Goal: Contribute content: Add original content to the website for others to see

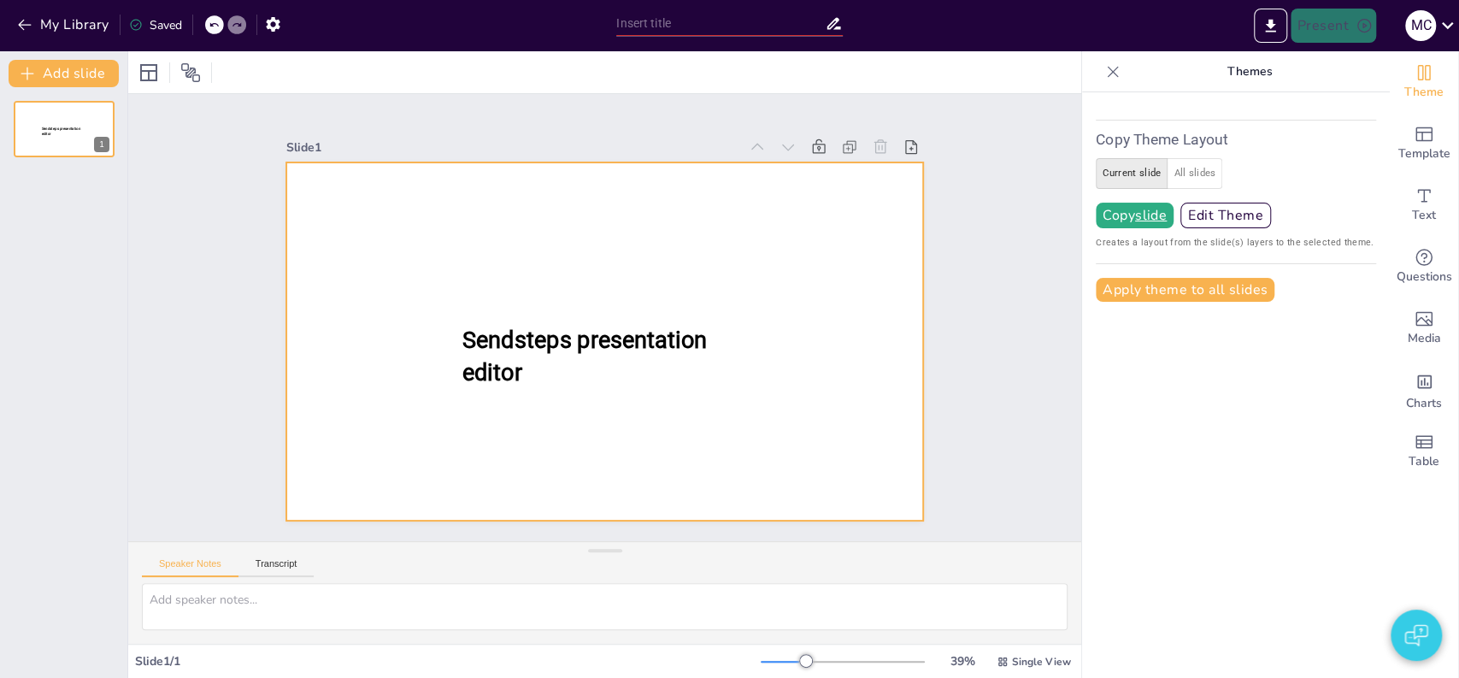
type input "Exploring the Impact of [PERSON_NAME] University in the HBCU Landscape"
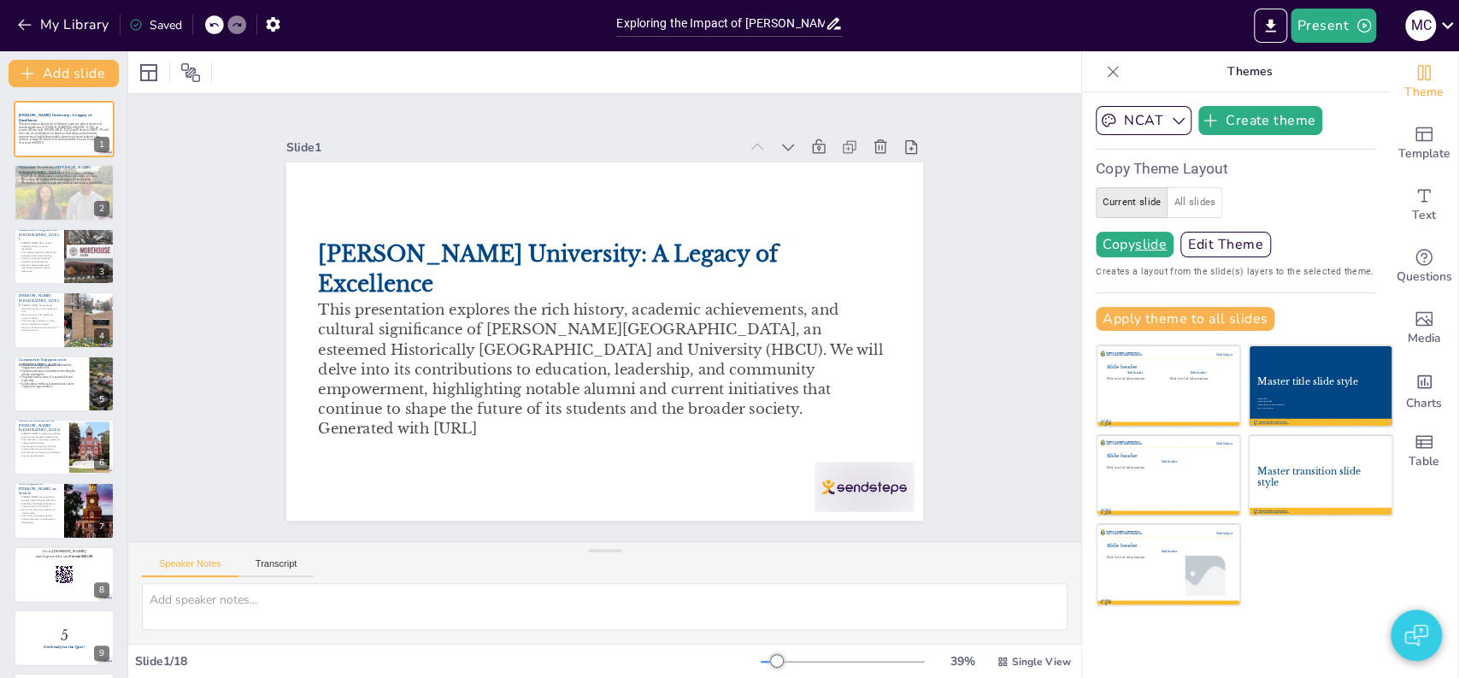
checkbox input "true"
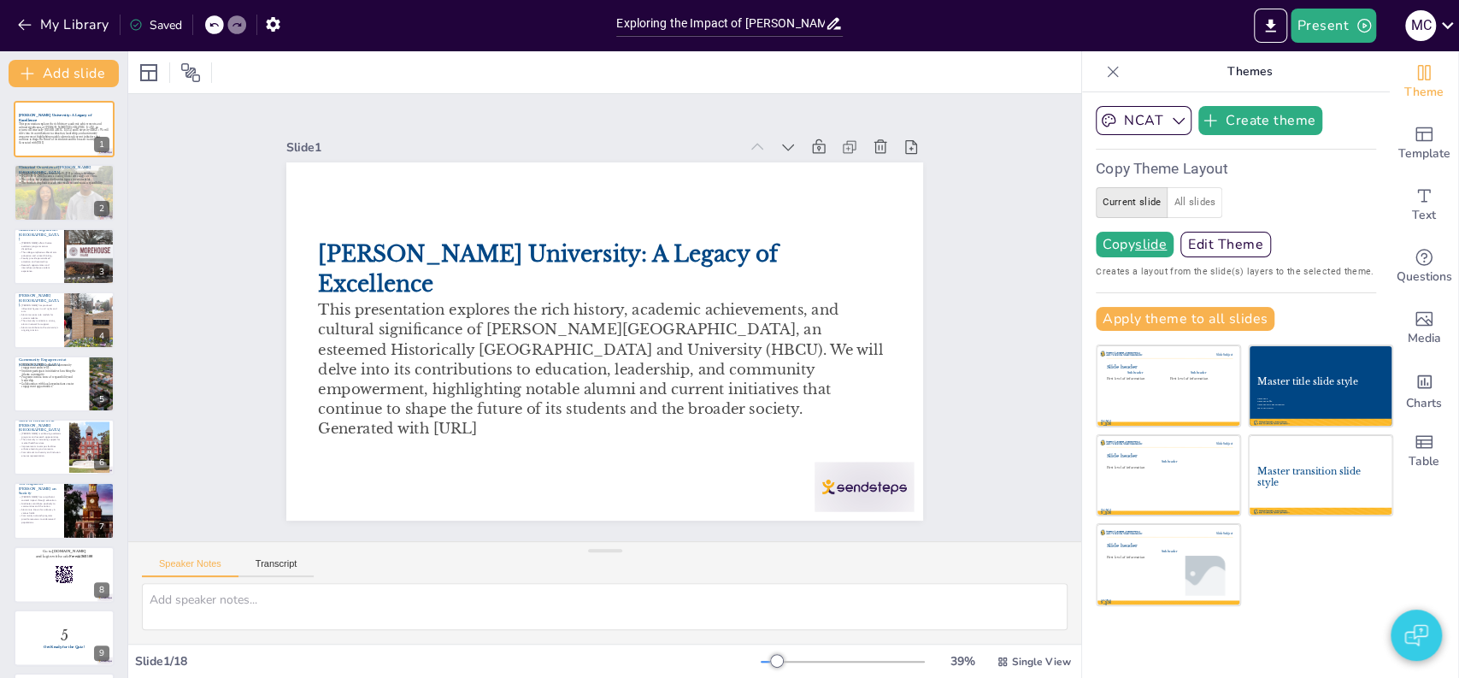
checkbox input "true"
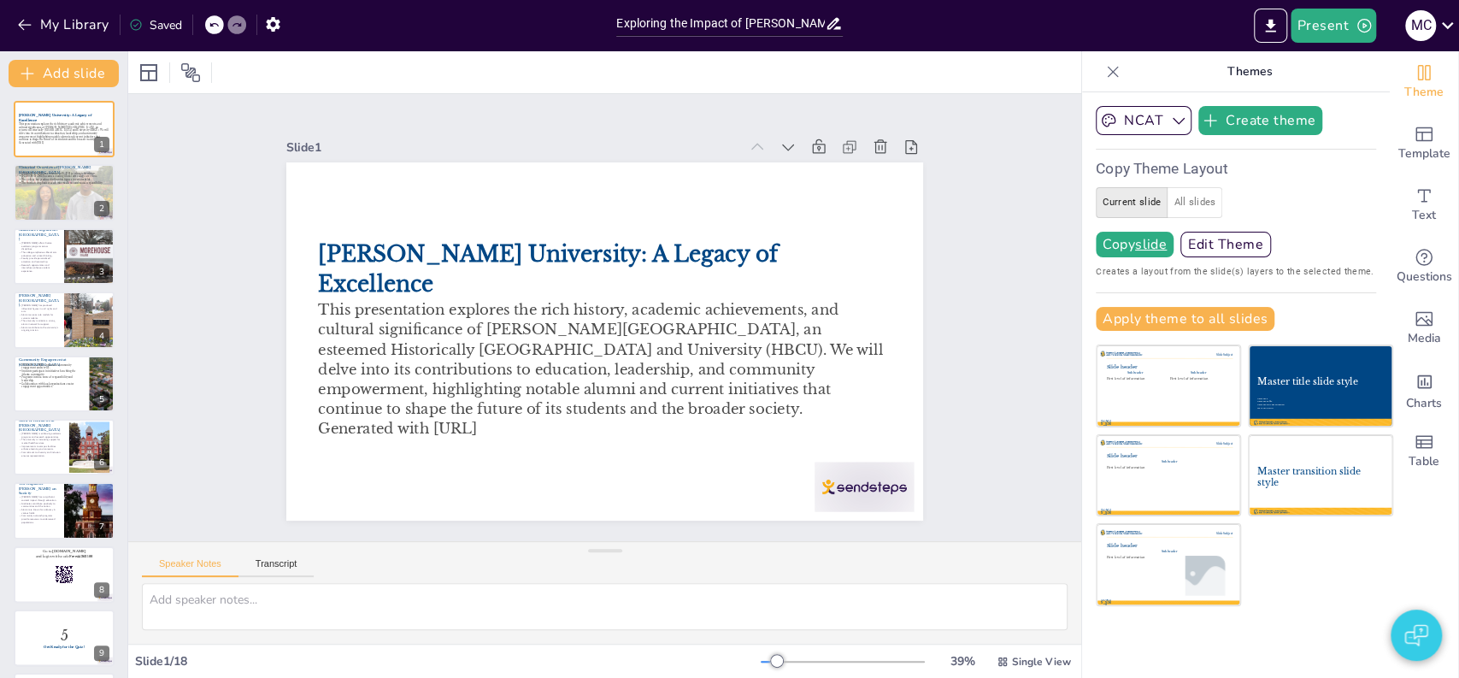
checkbox input "true"
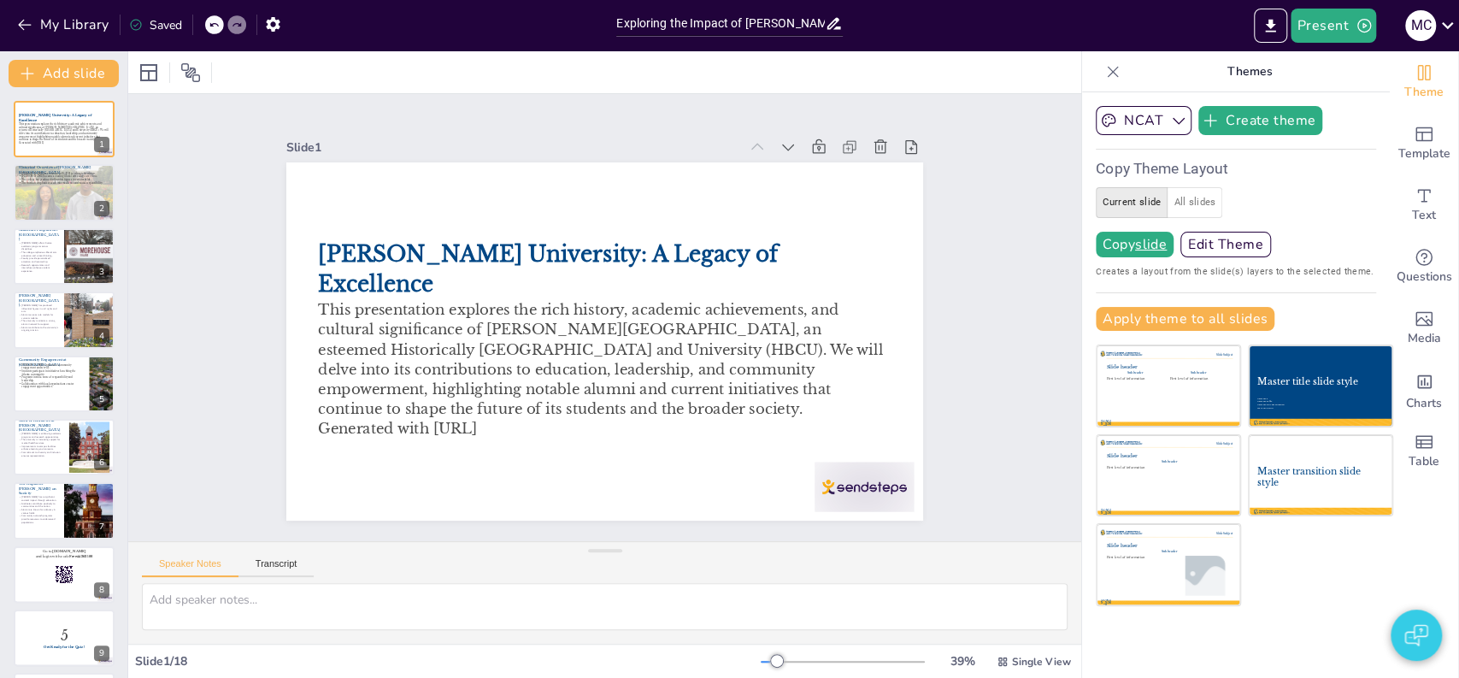
checkbox input "true"
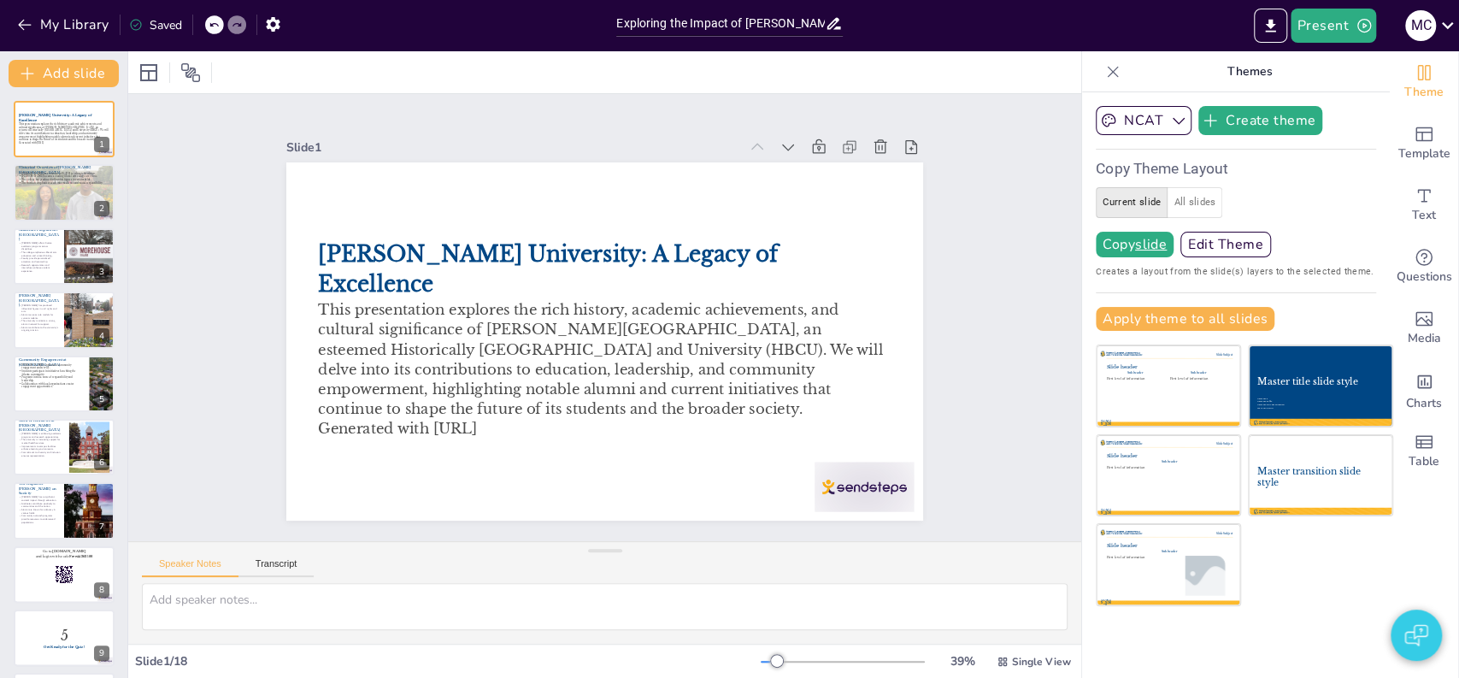
checkbox input "true"
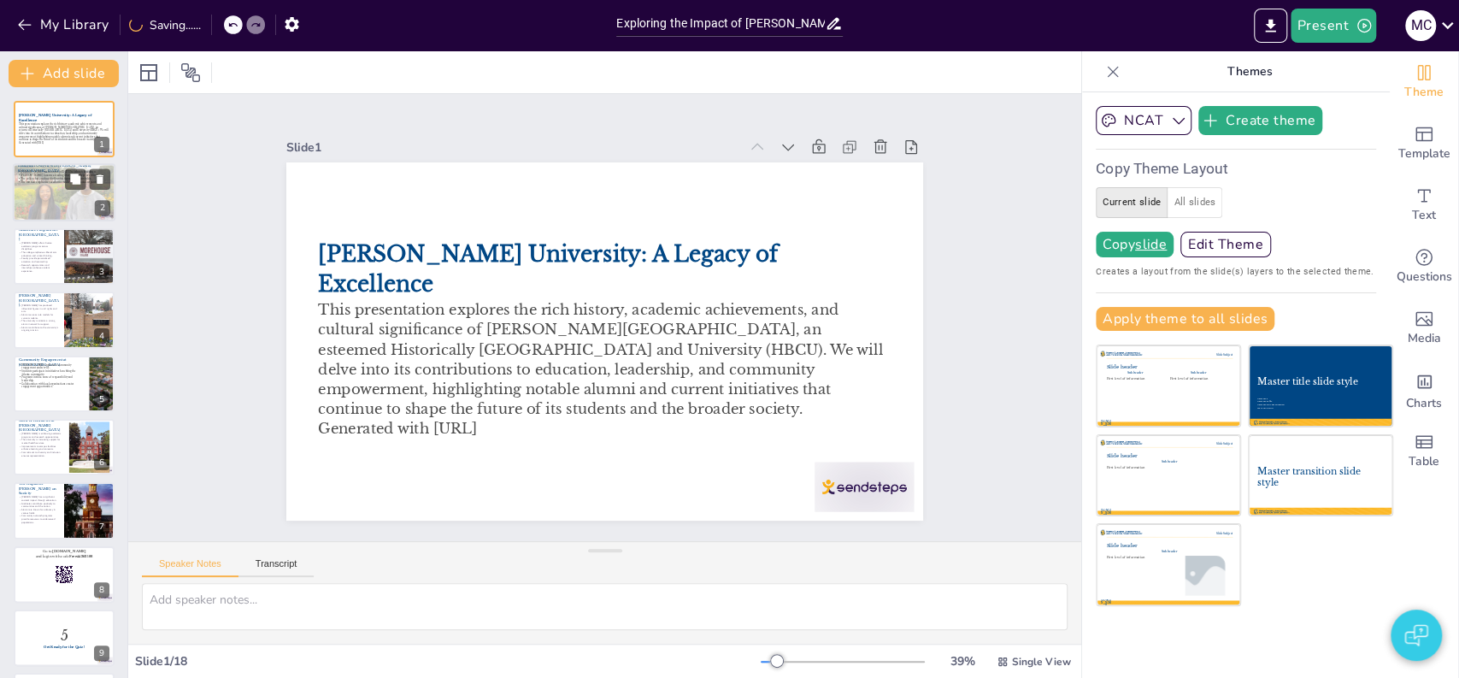
checkbox input "true"
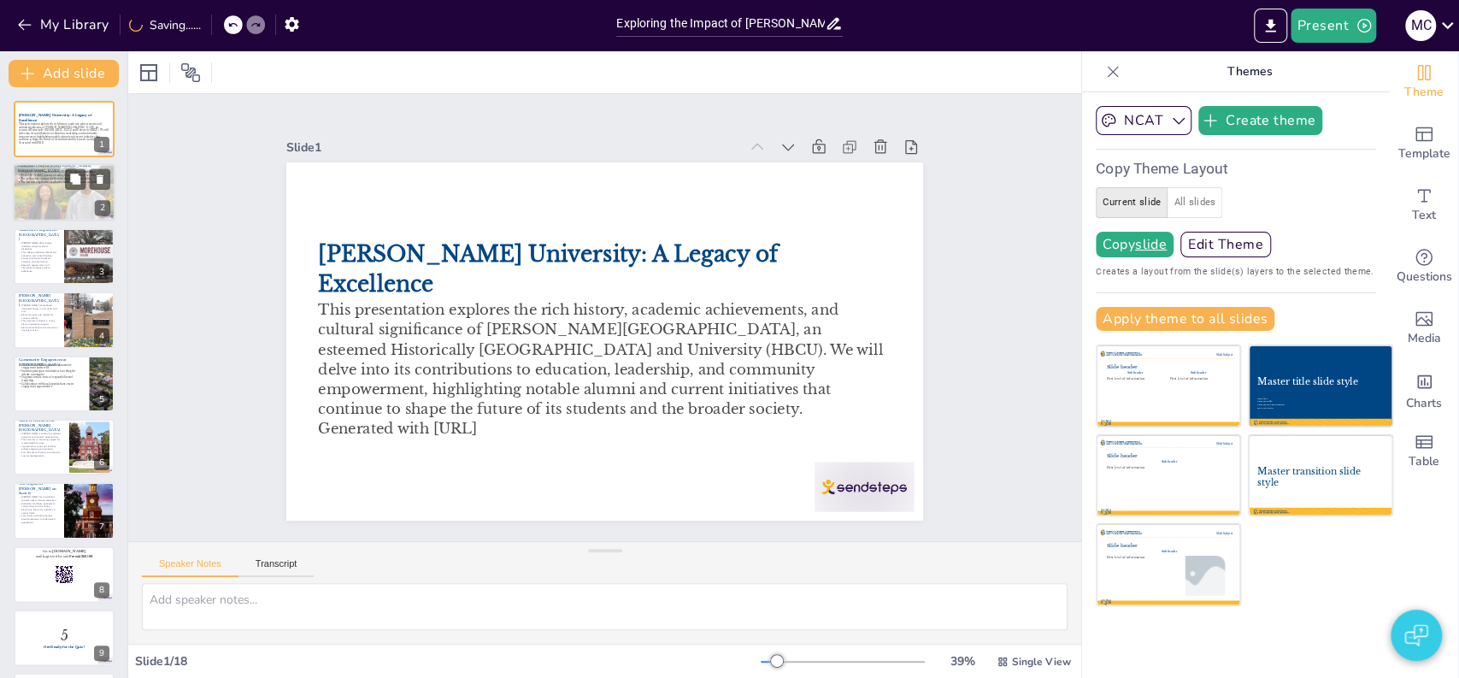
checkbox input "true"
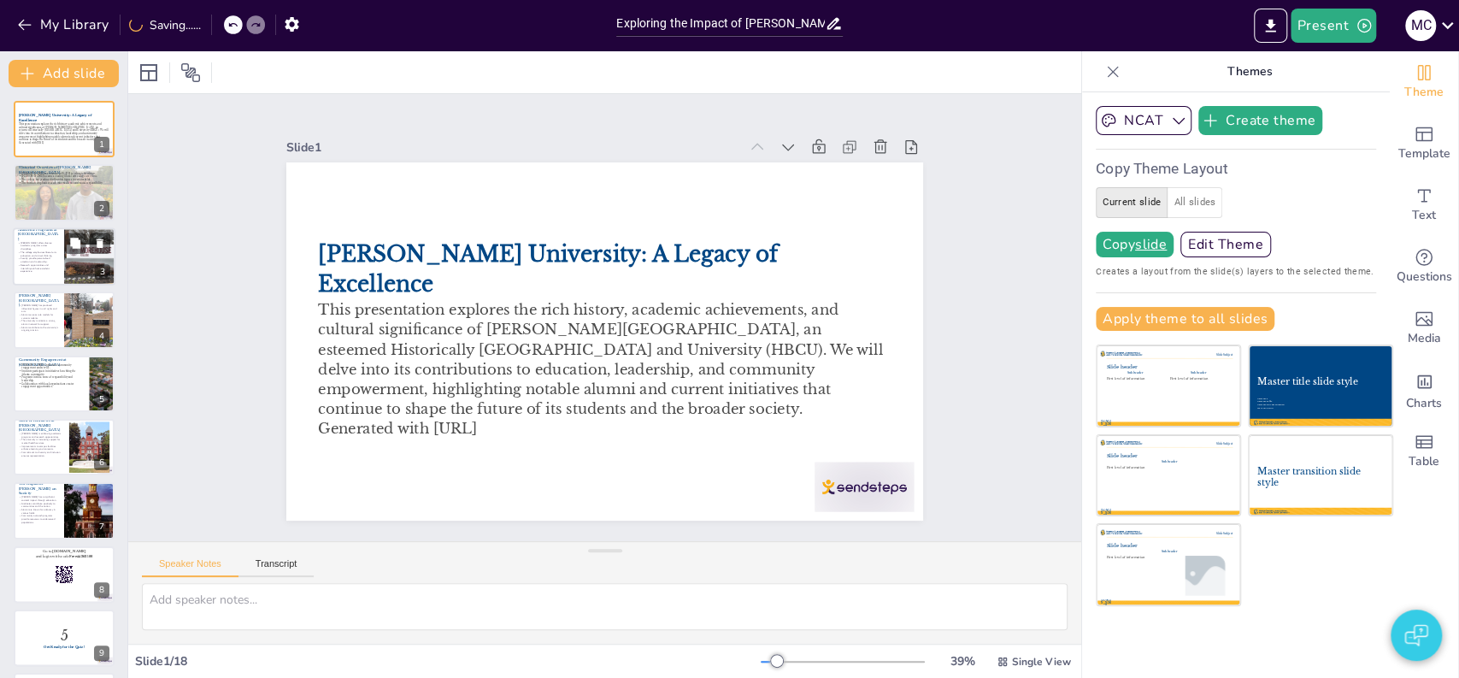
checkbox input "true"
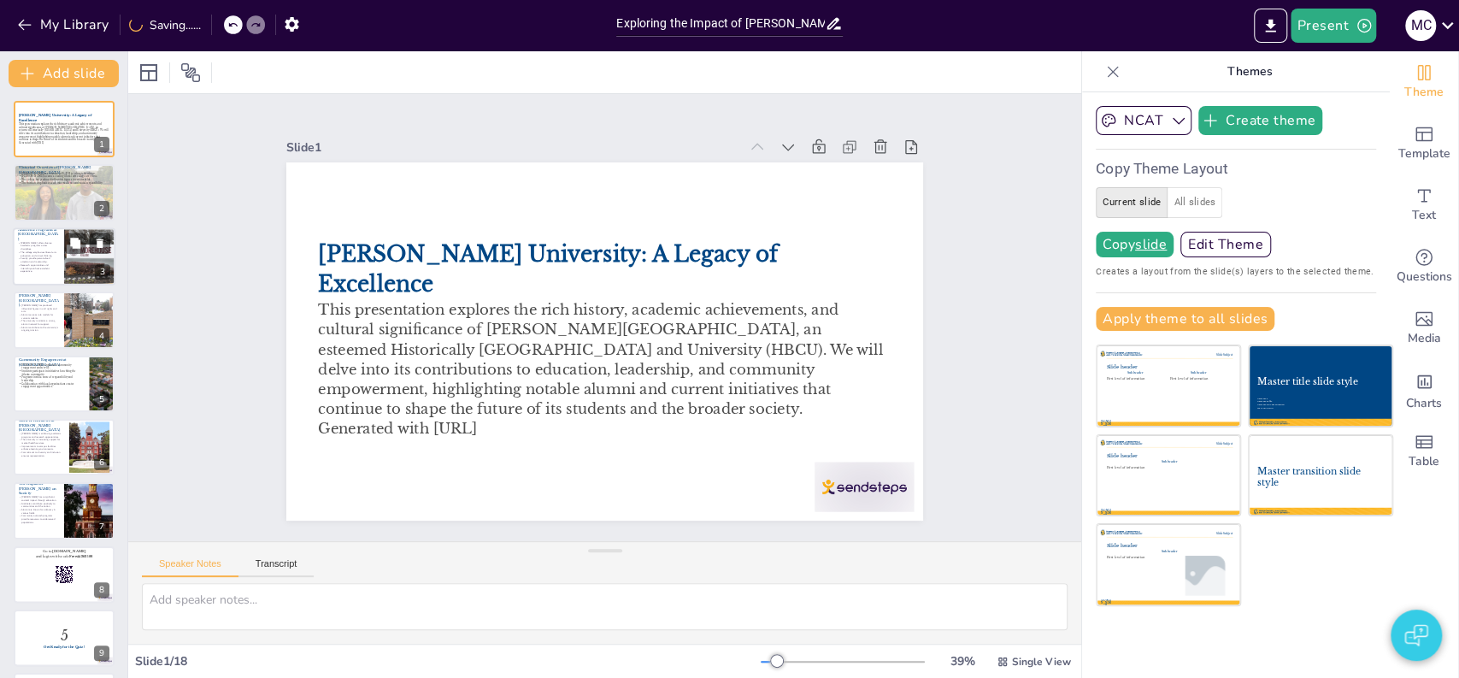
checkbox input "true"
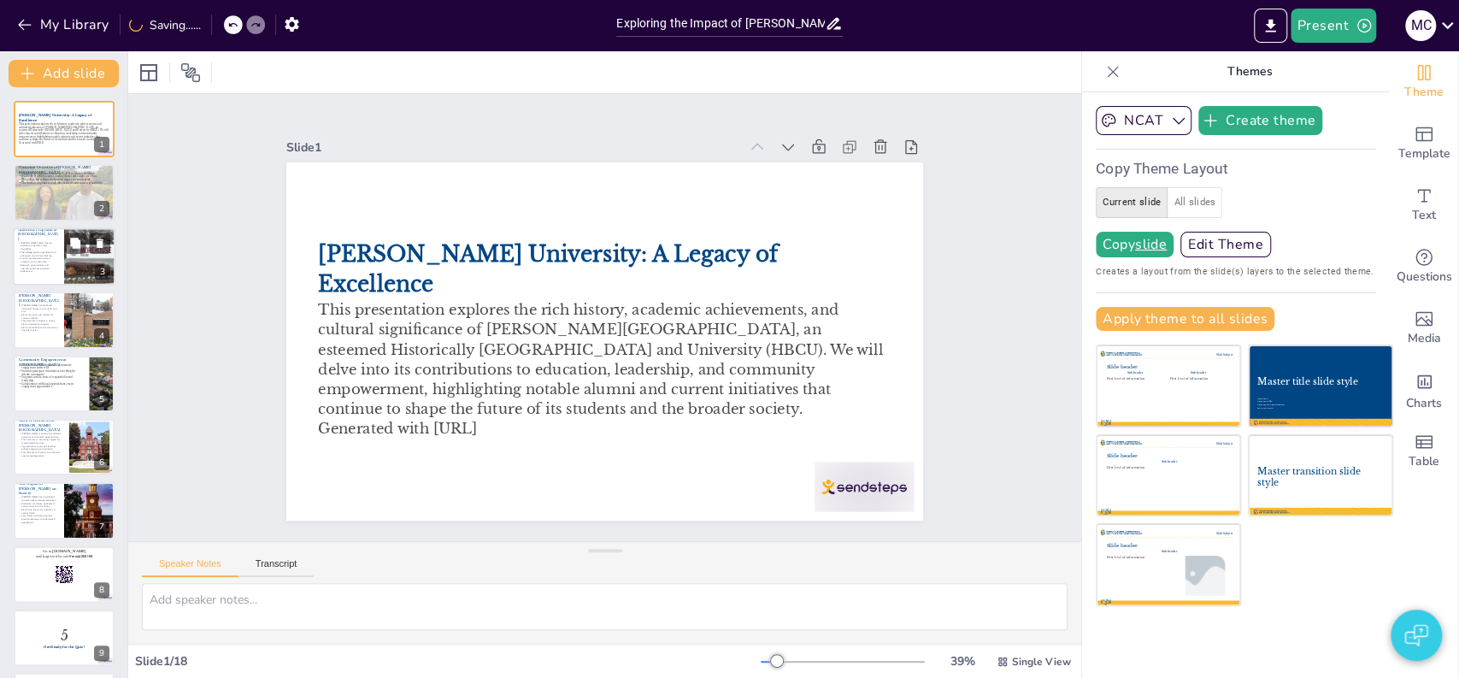
click at [84, 278] on div at bounding box center [89, 256] width 87 height 58
type textarea "The diversity of academic programs at [PERSON_NAME][GEOGRAPHIC_DATA] reflects i…"
checkbox input "true"
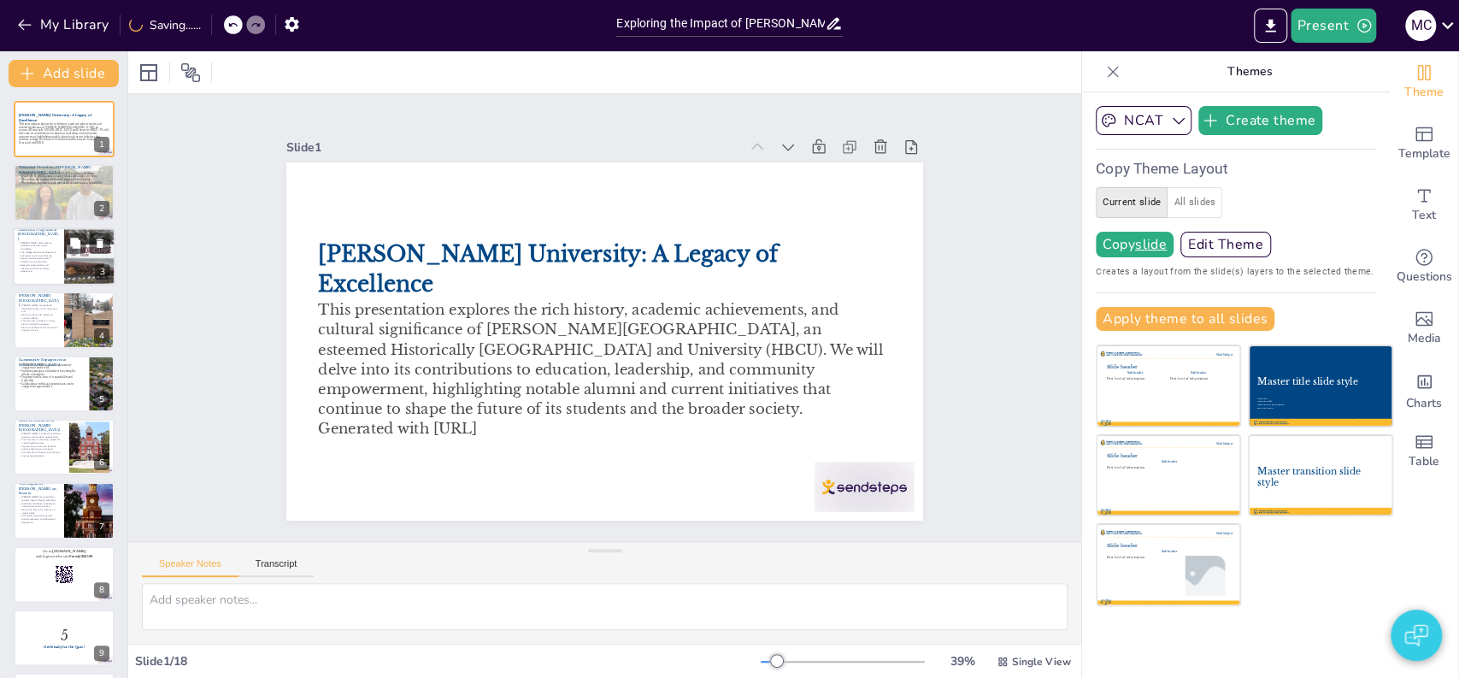
checkbox input "true"
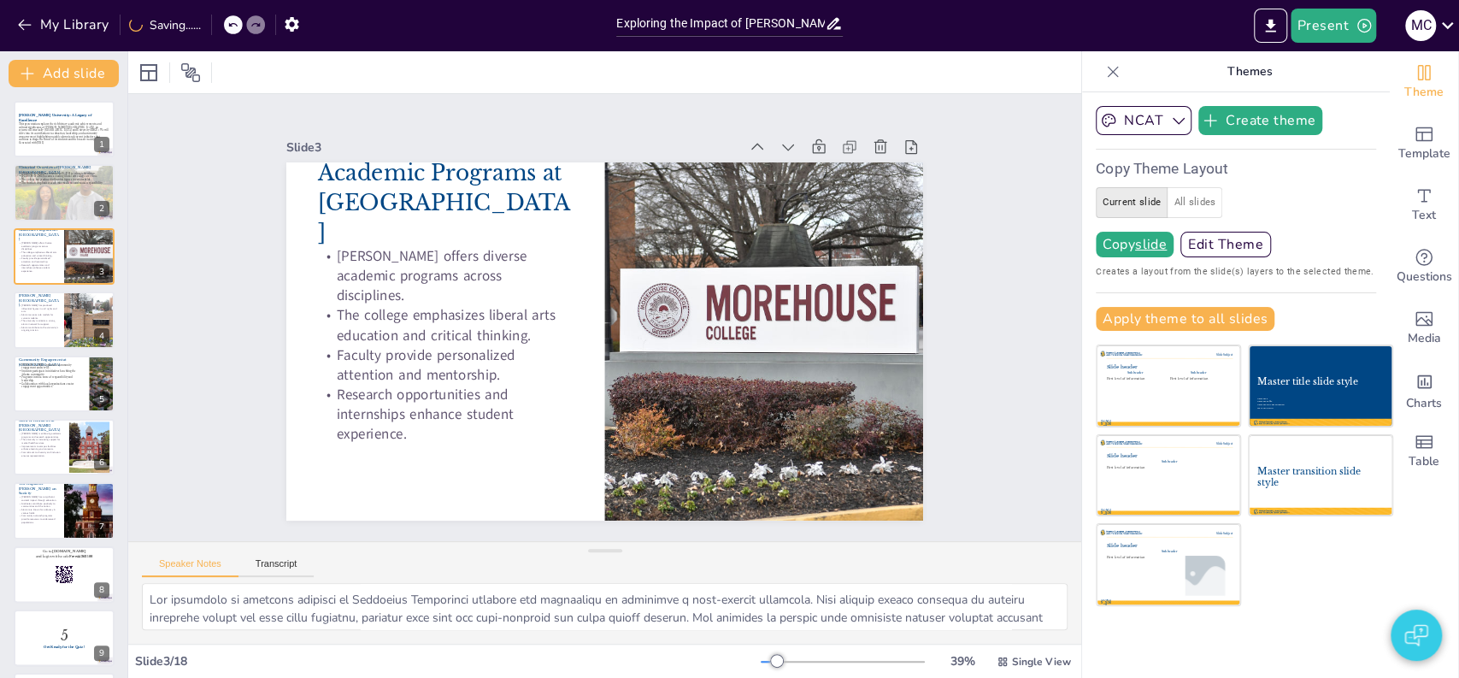
checkbox input "true"
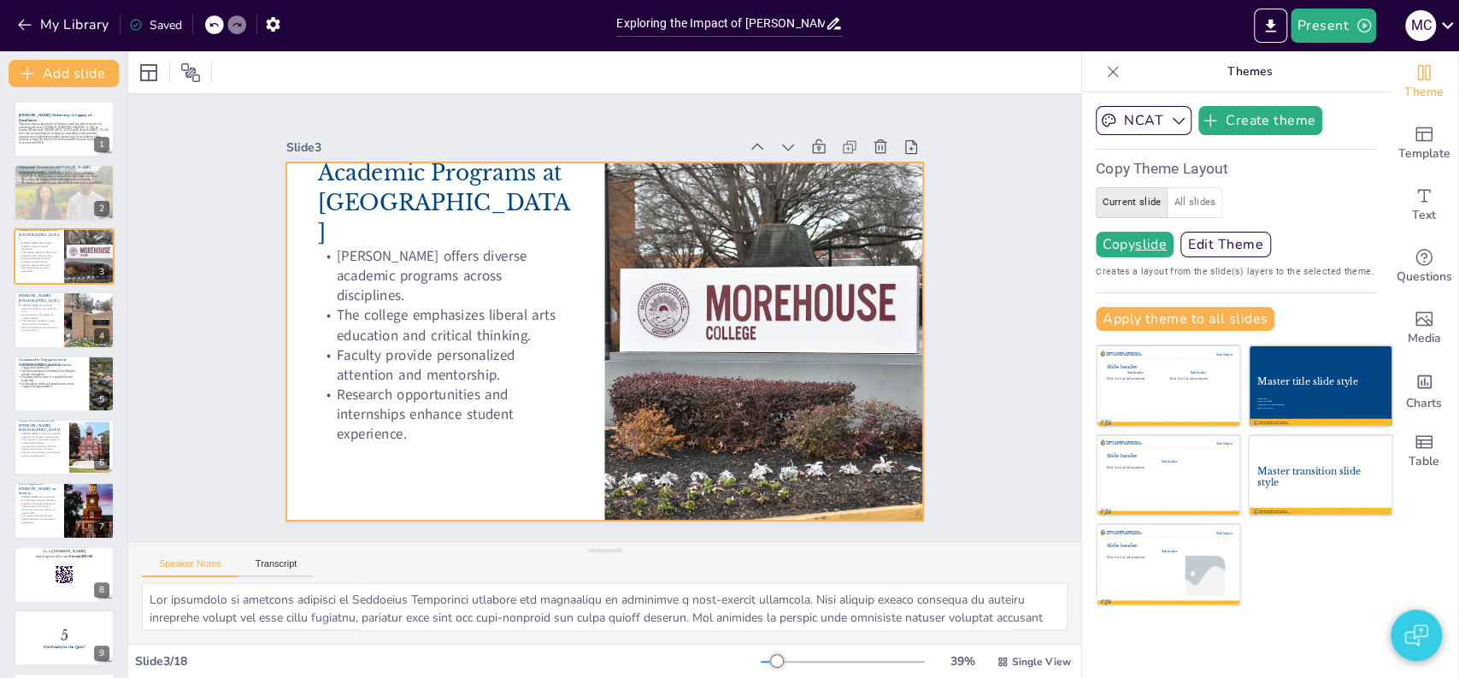
checkbox input "true"
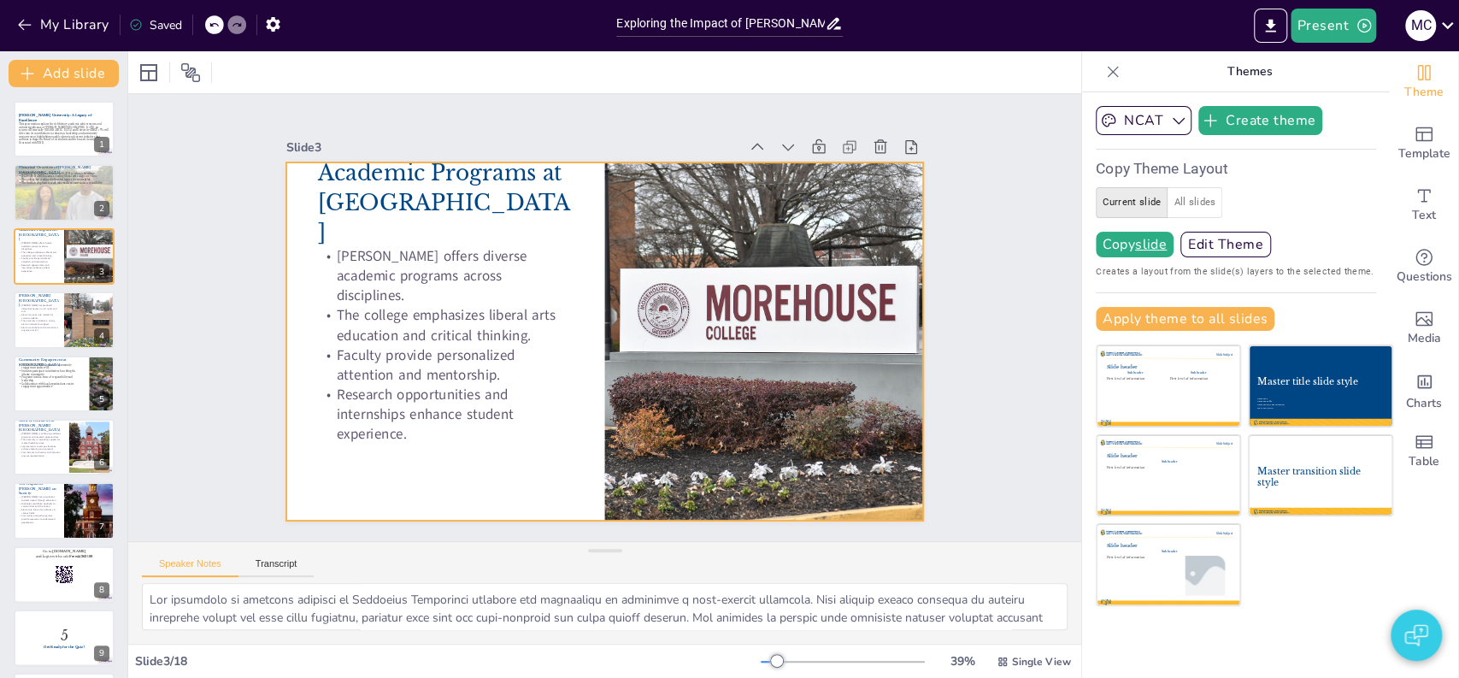
checkbox input "true"
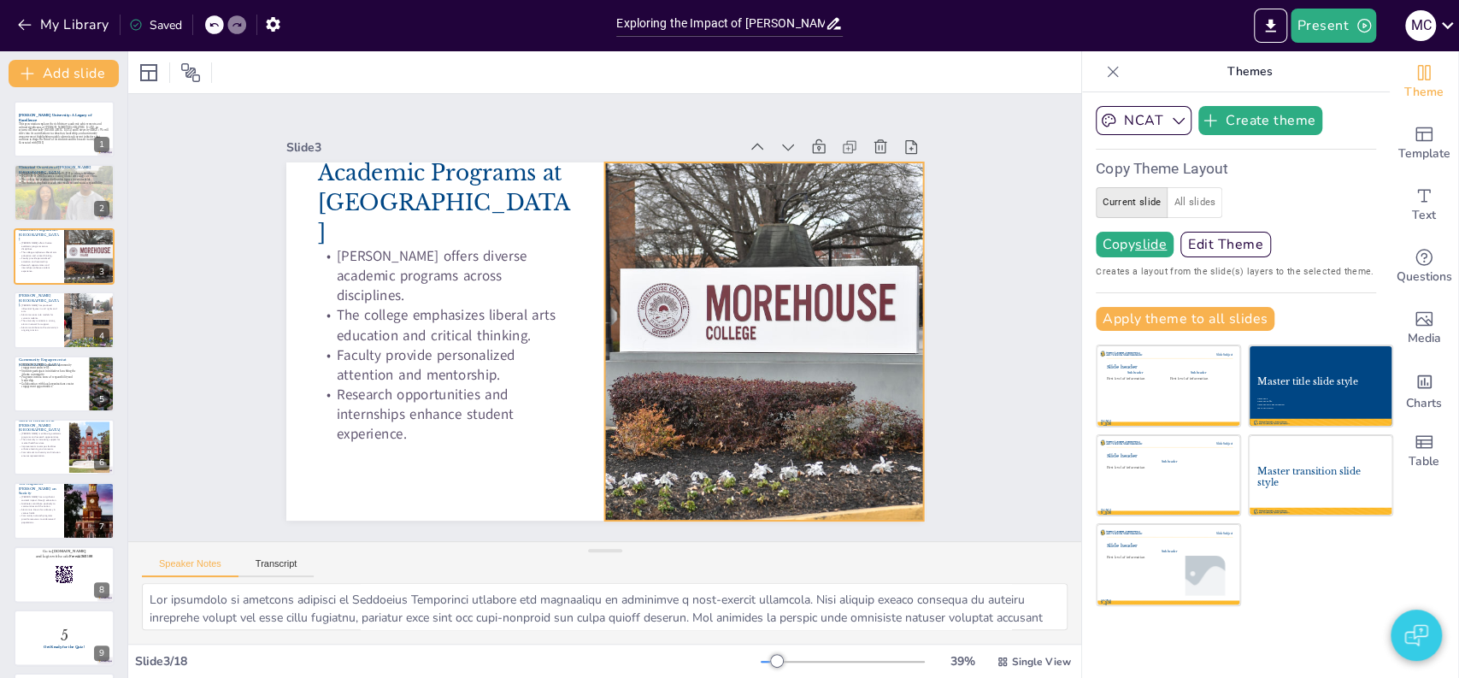
click at [639, 425] on div at bounding box center [764, 341] width 538 height 358
checkbox input "true"
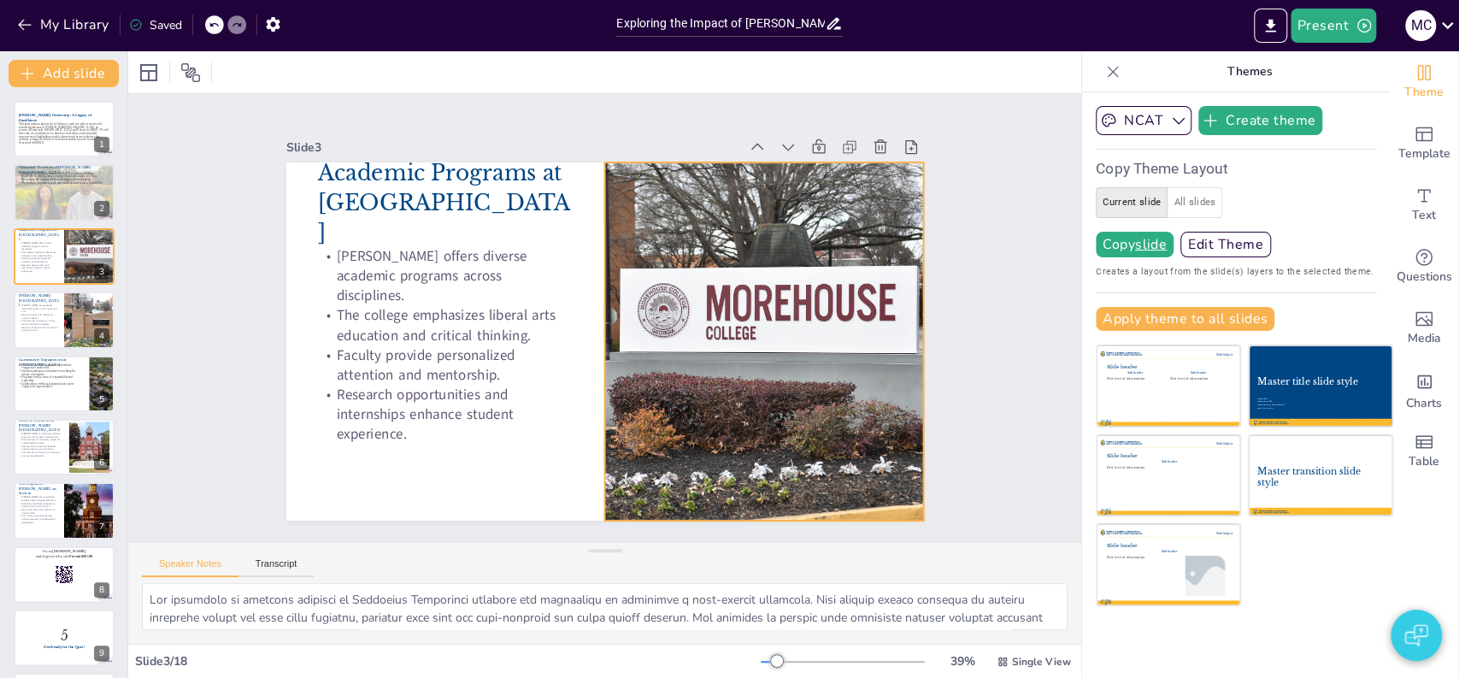
checkbox input "true"
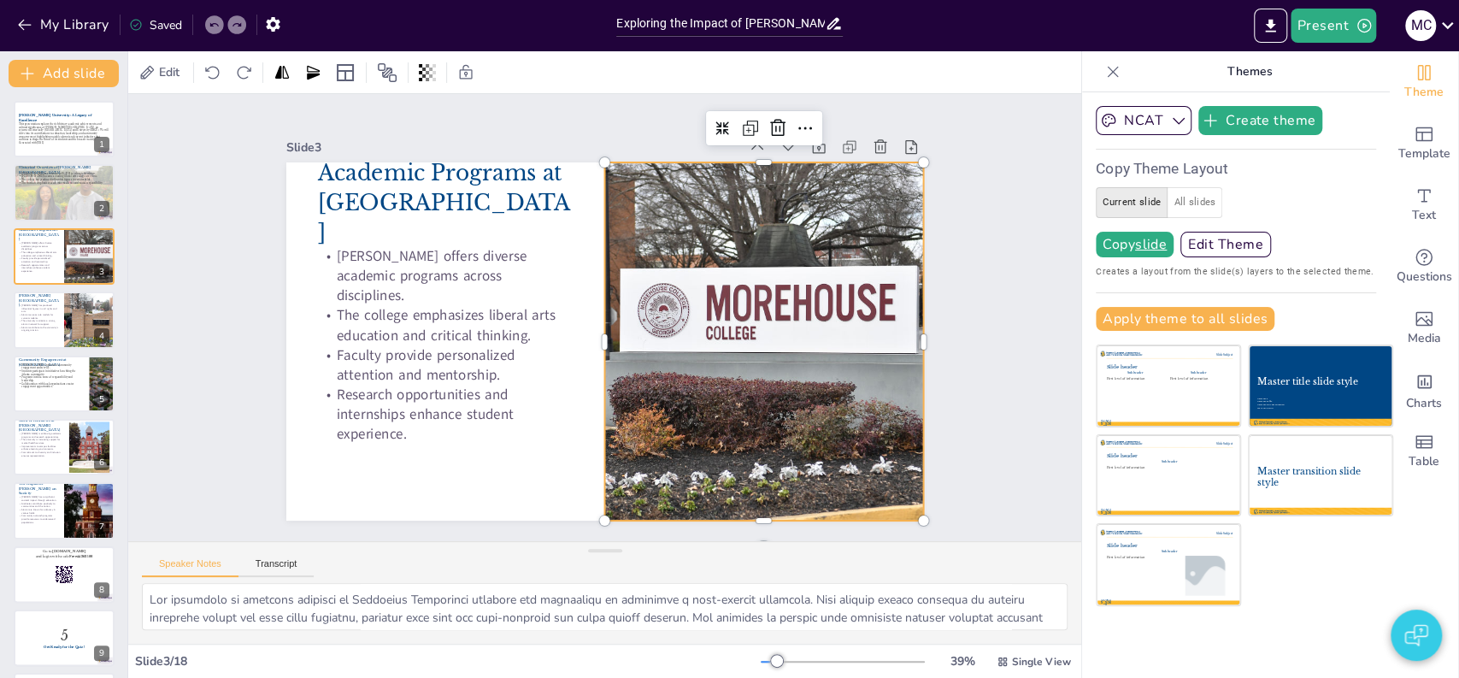
checkbox input "true"
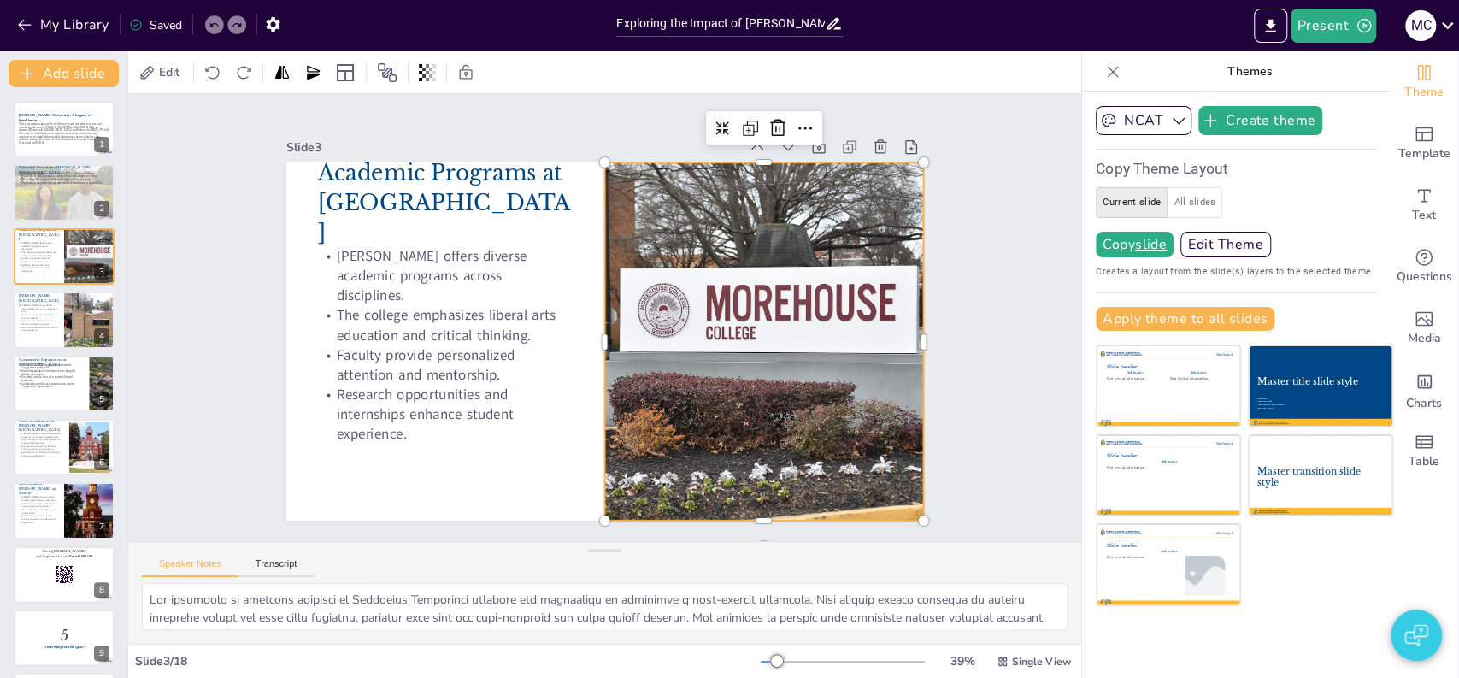
checkbox input "true"
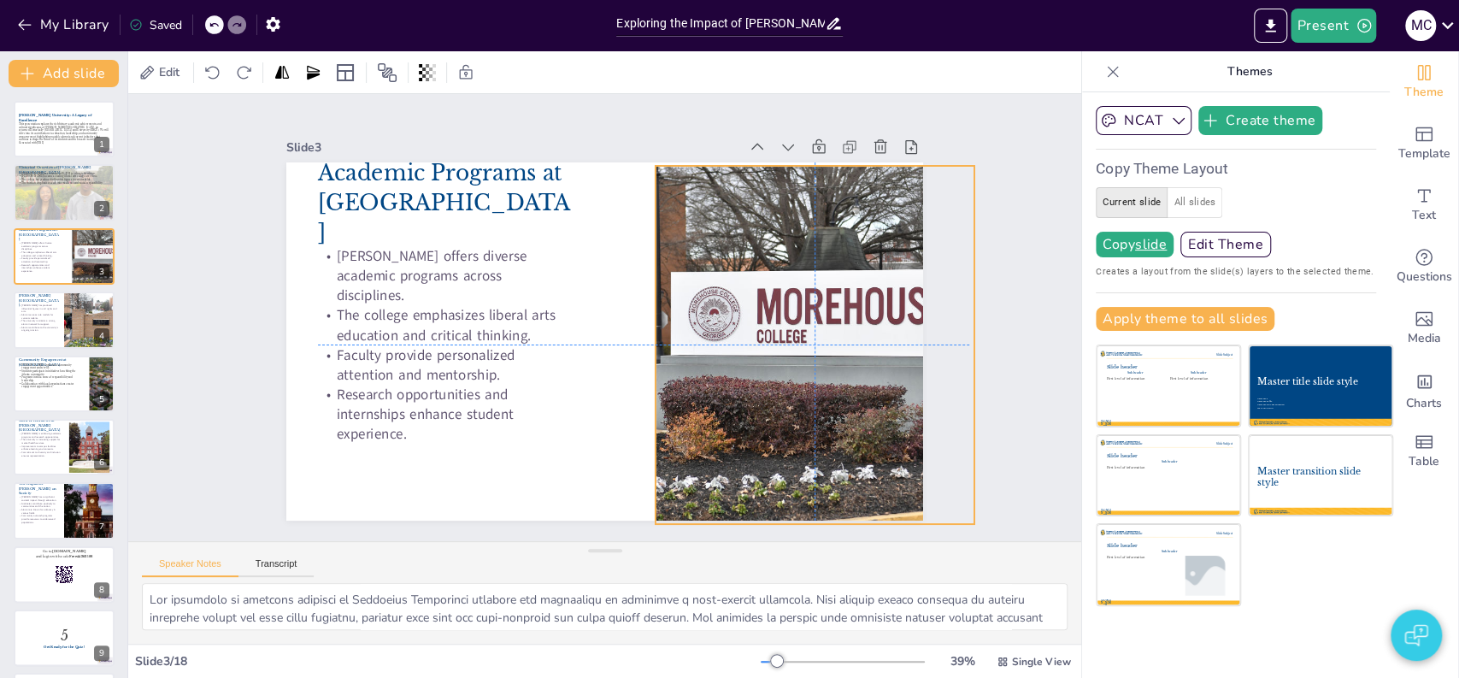
checkbox input "true"
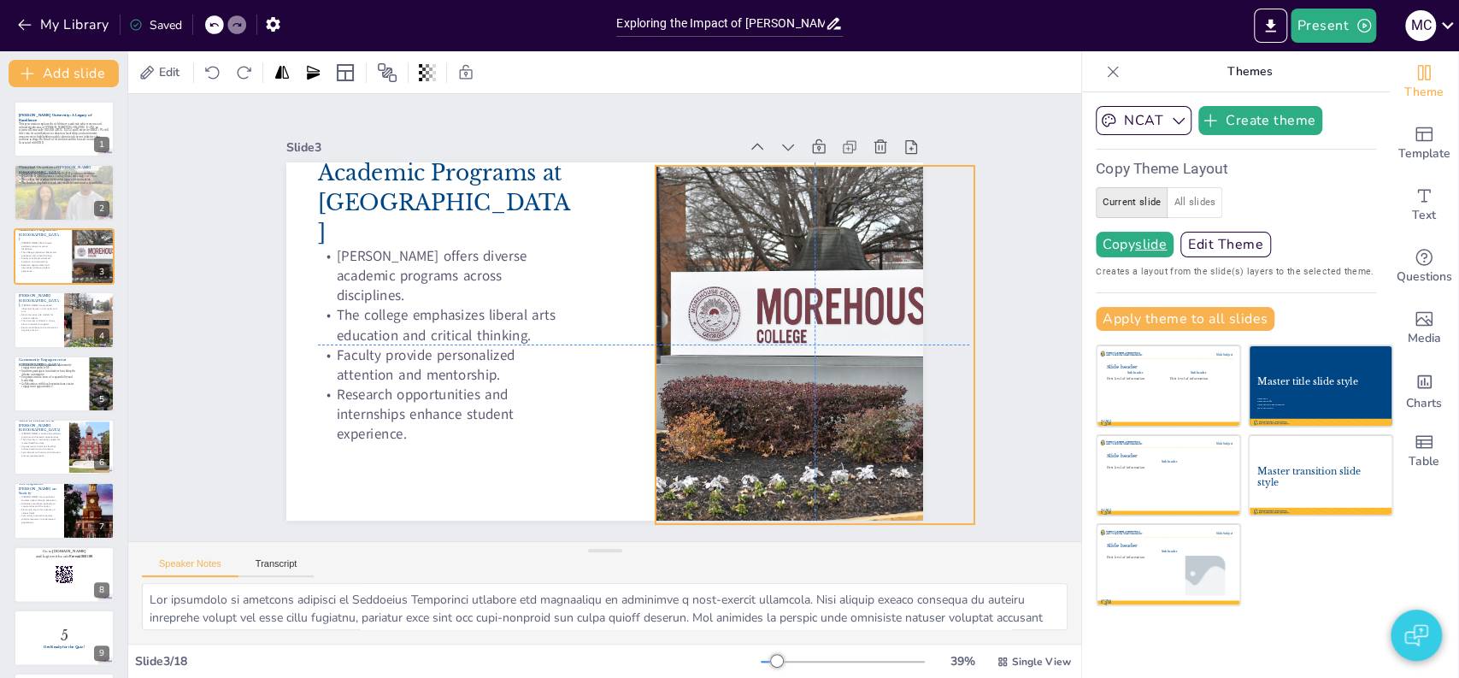
checkbox input "true"
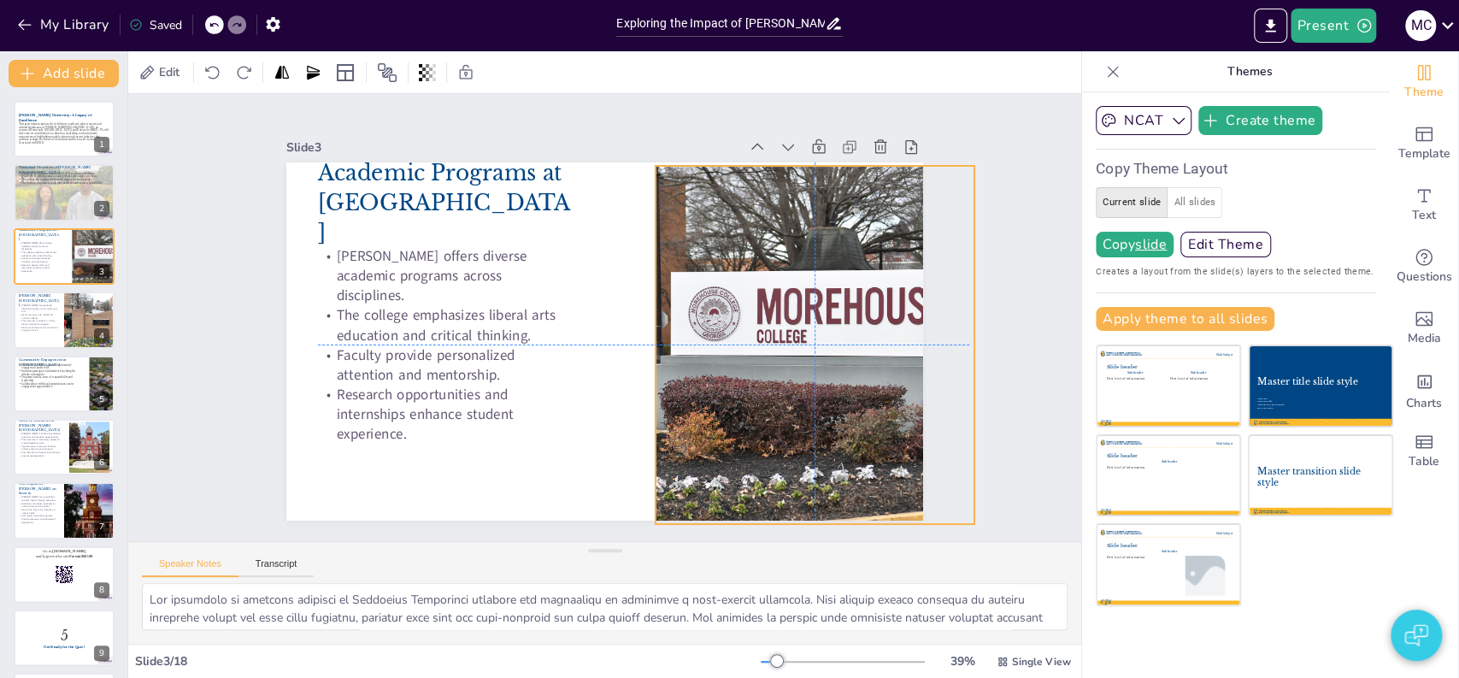
checkbox input "true"
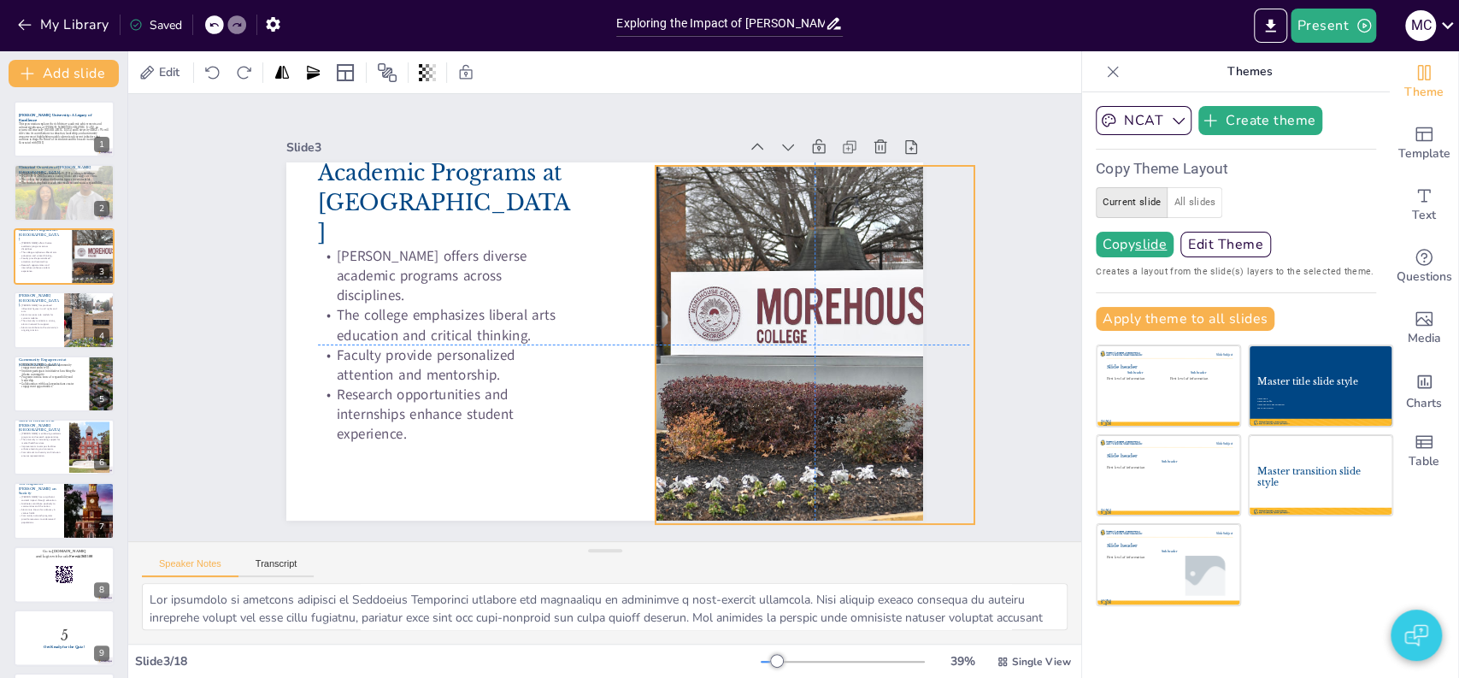
checkbox input "true"
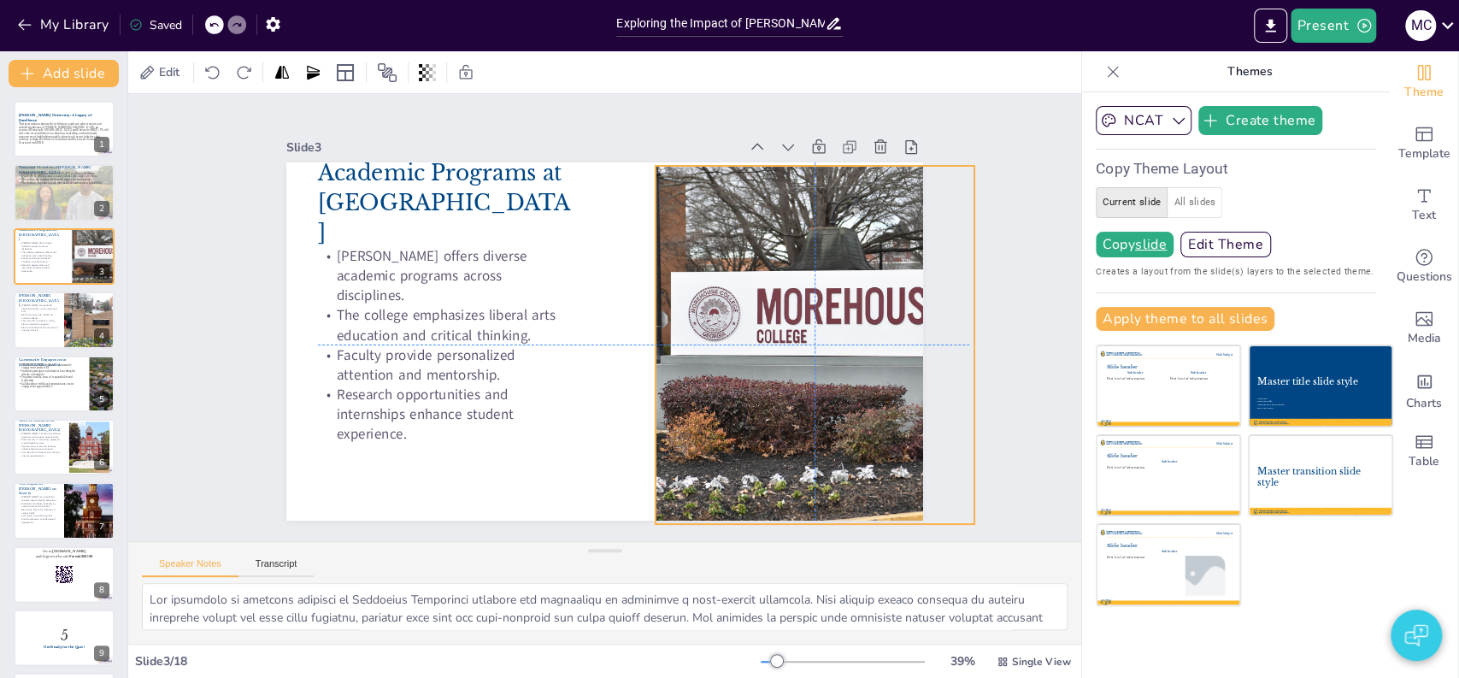
checkbox input "true"
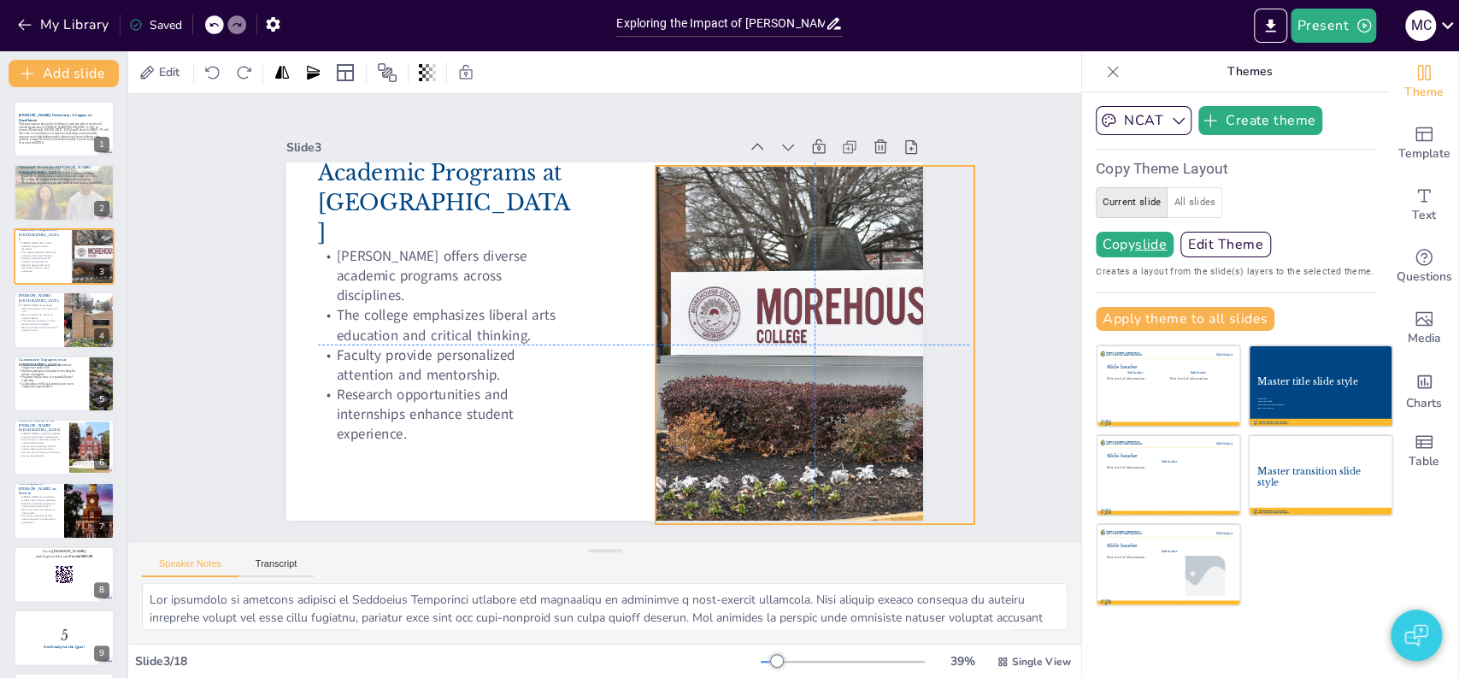
checkbox input "true"
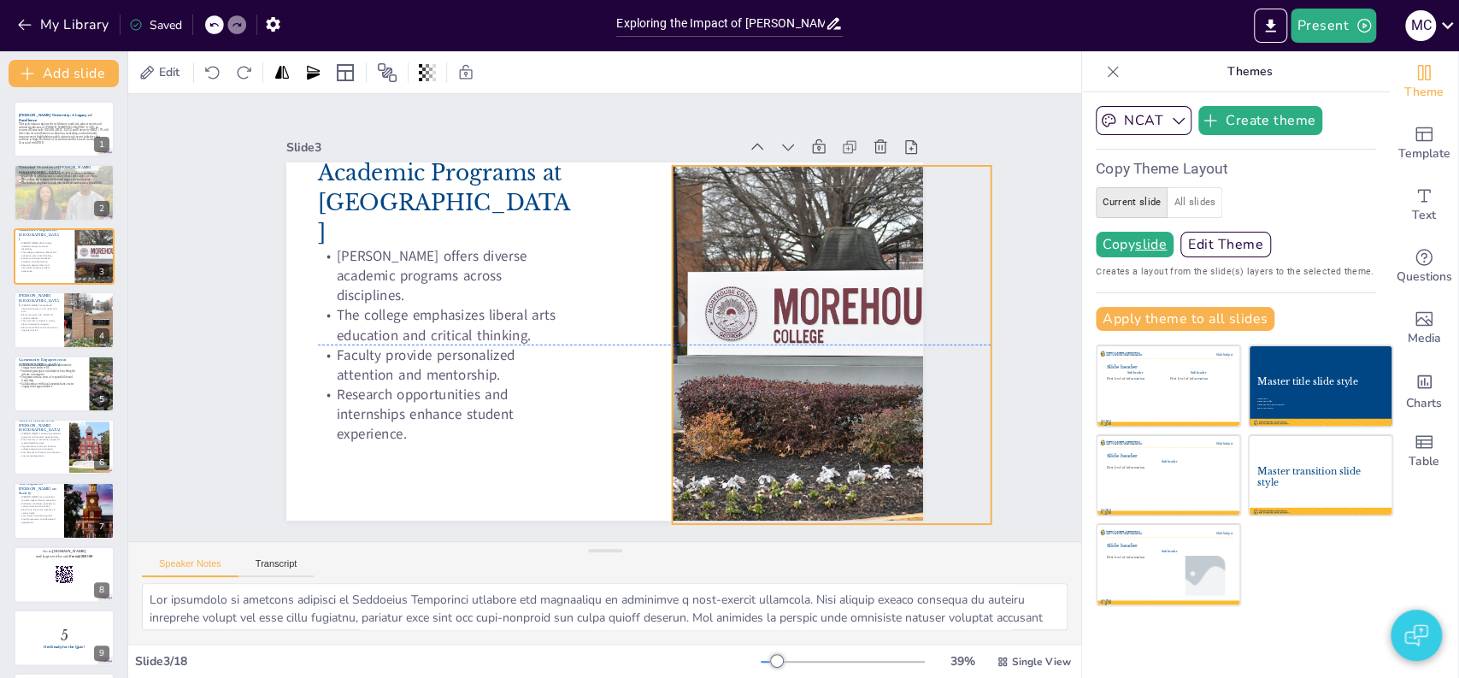
checkbox input "true"
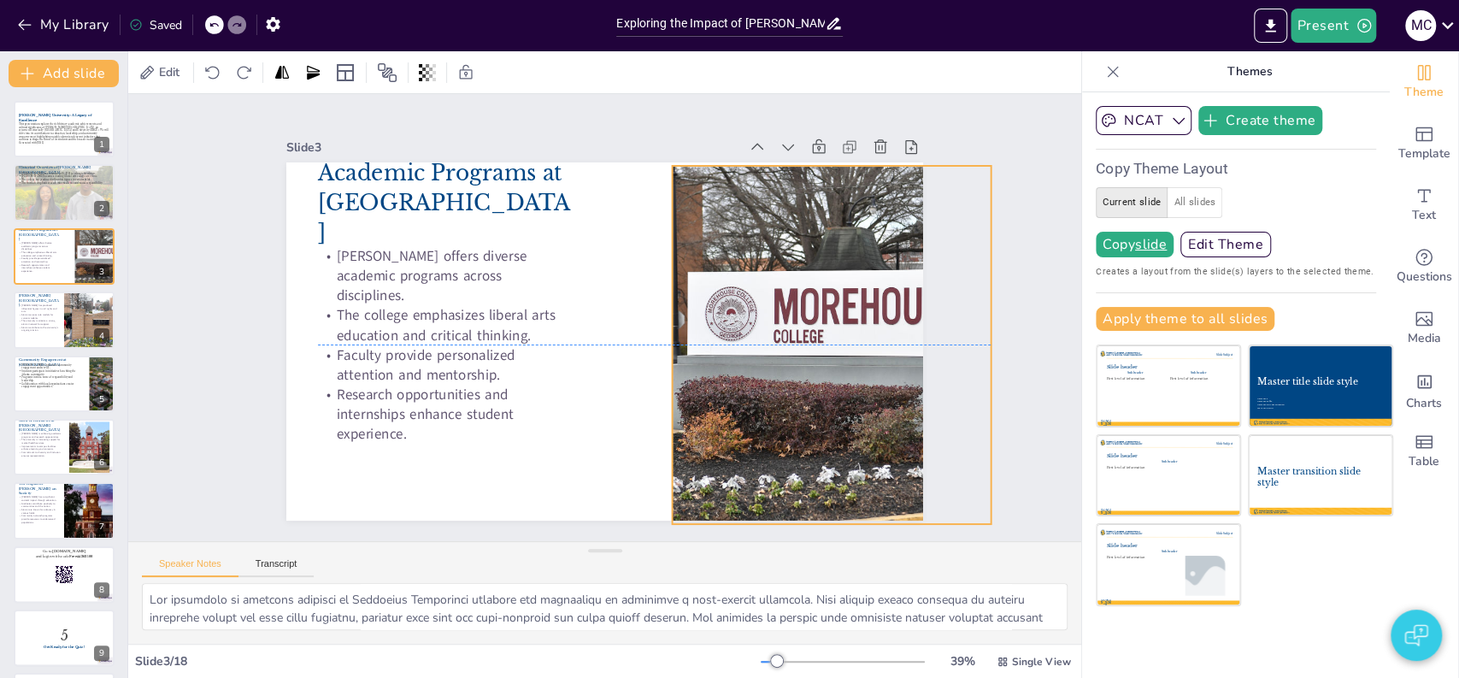
checkbox input "true"
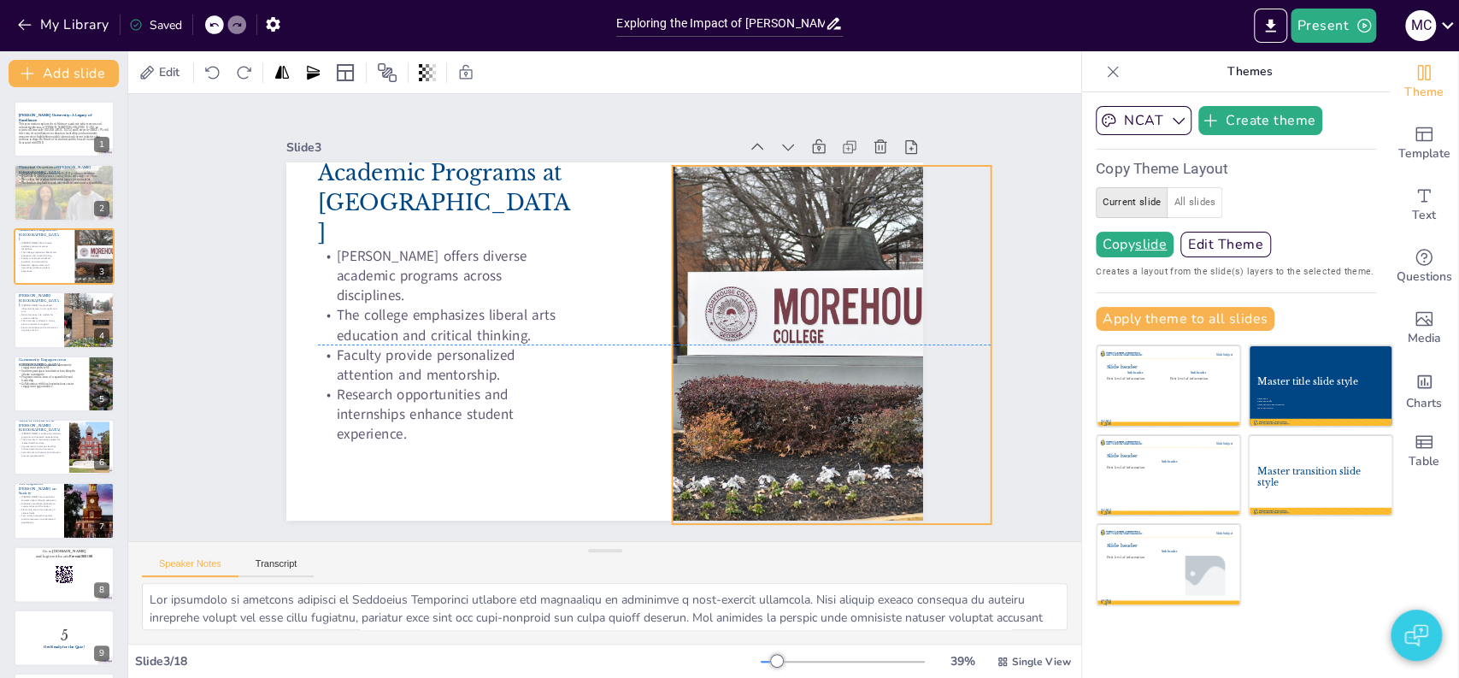
checkbox input "true"
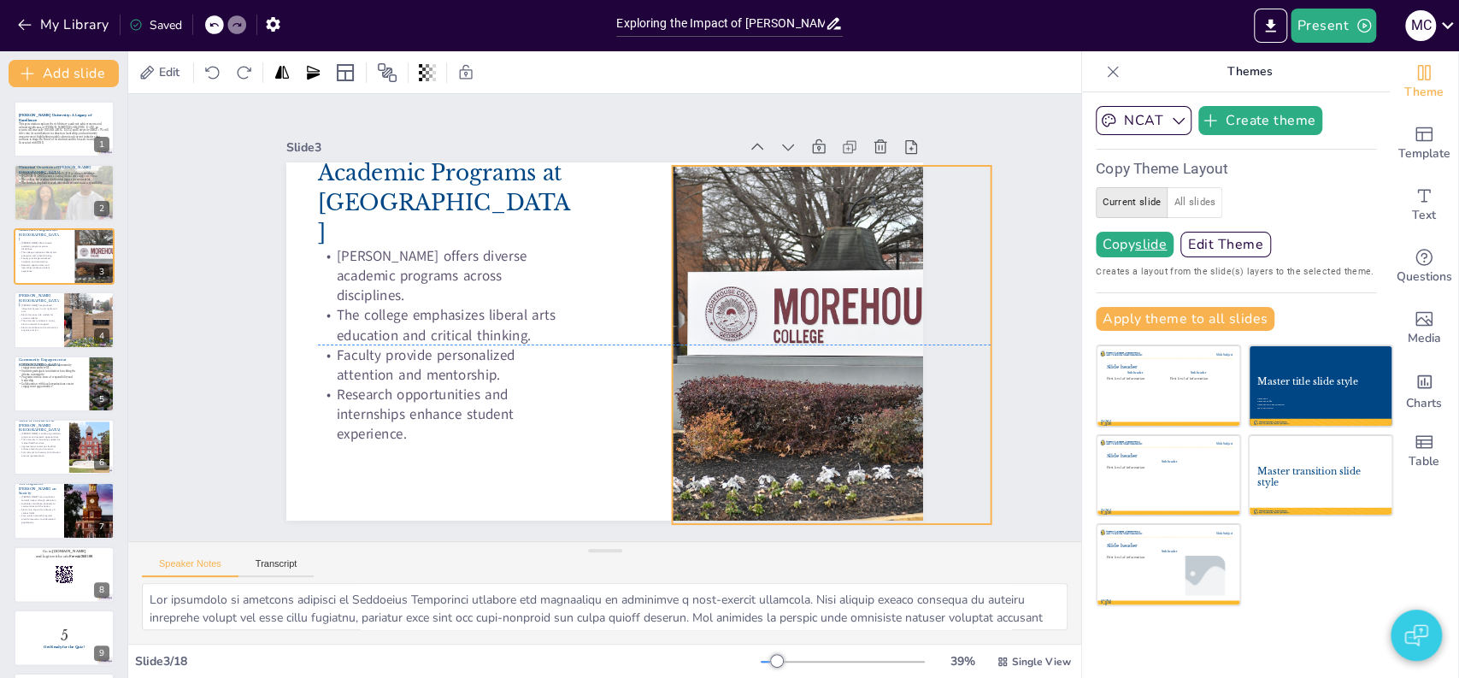
checkbox input "true"
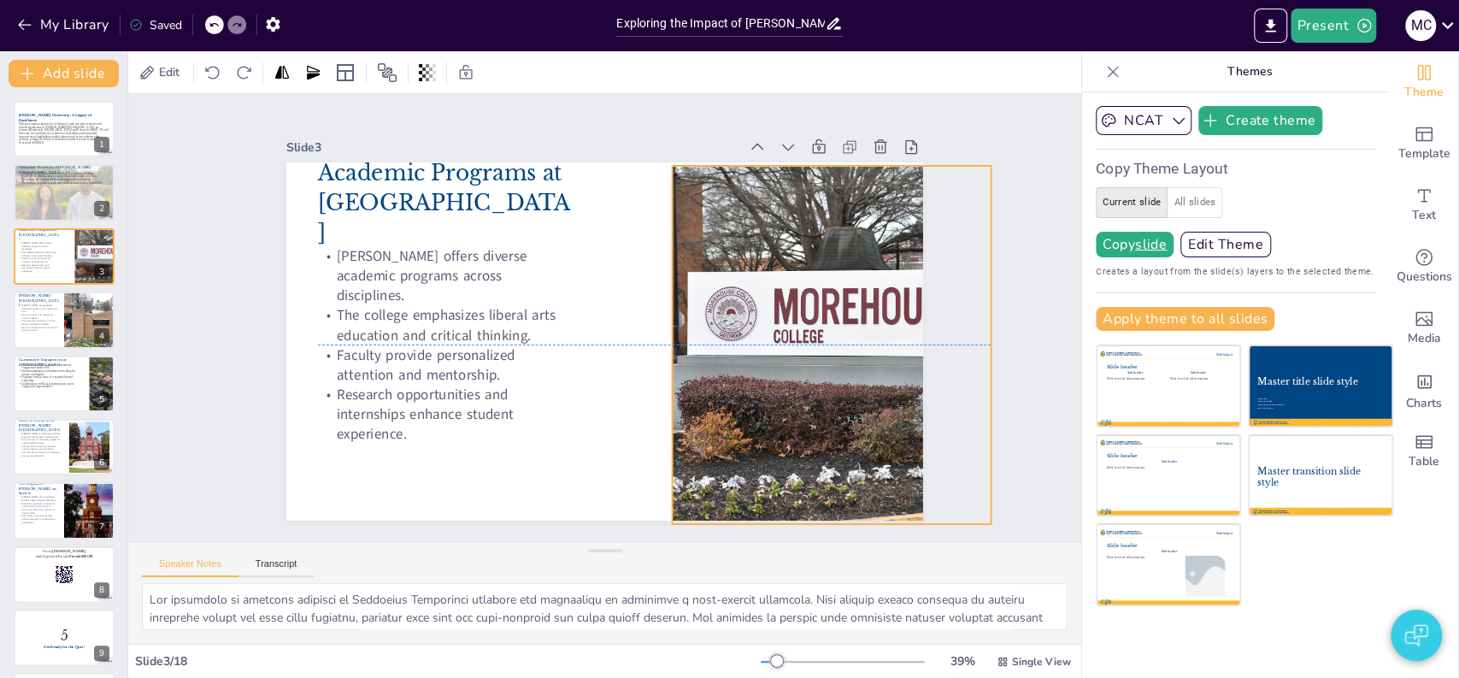
checkbox input "true"
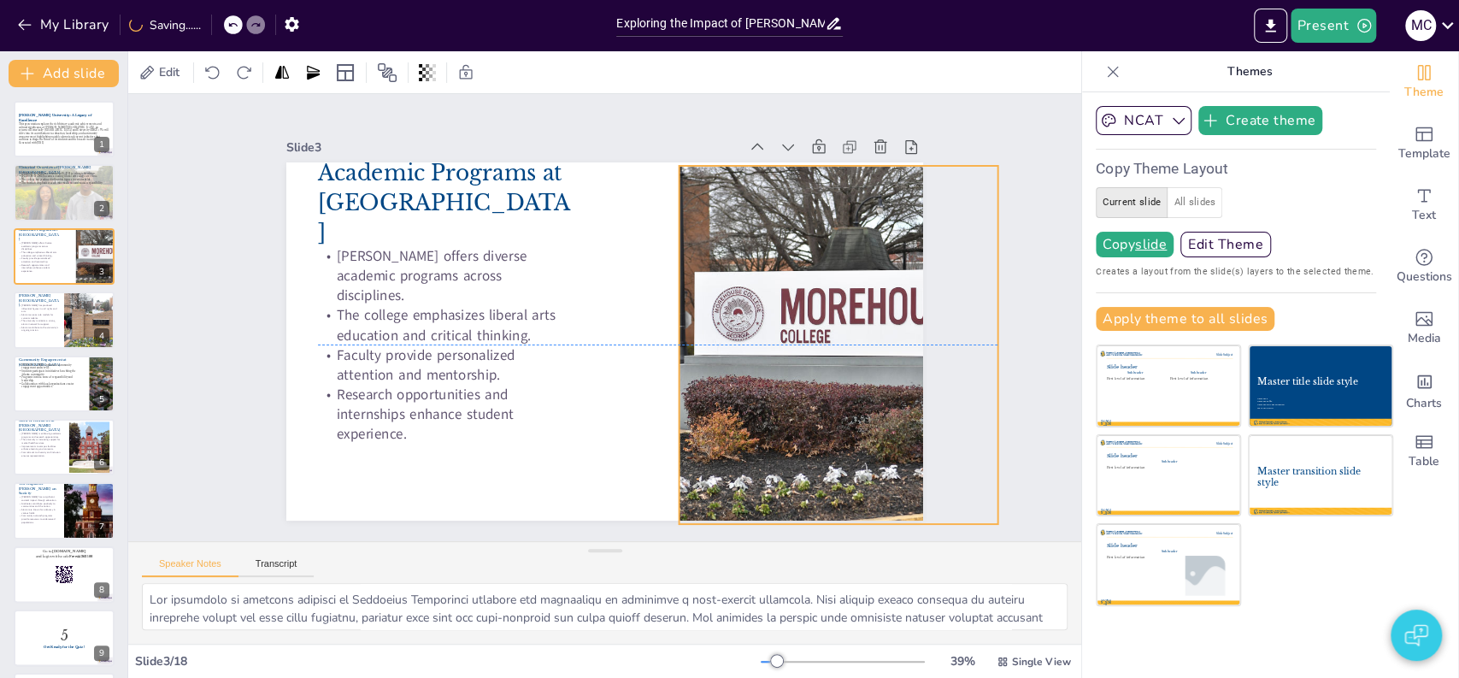
checkbox input "true"
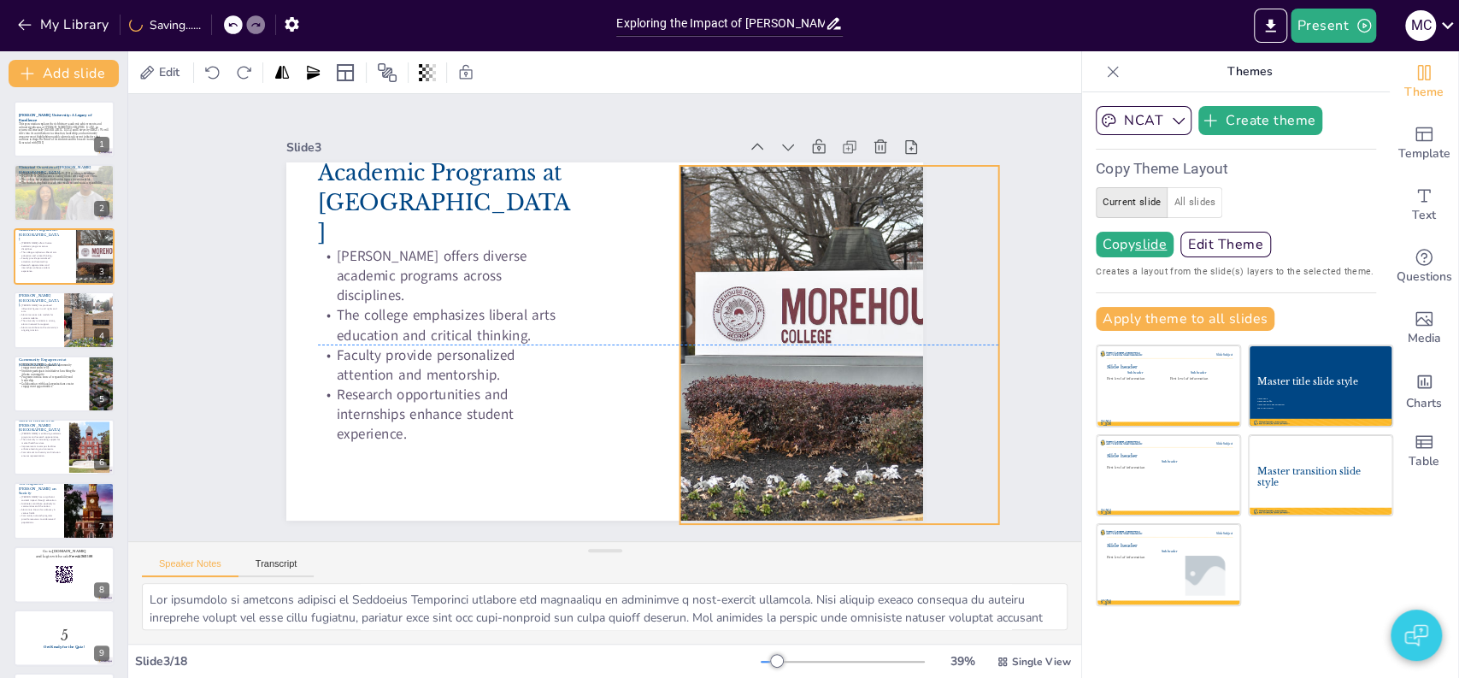
drag, startPoint x: 639, startPoint y: 425, endPoint x: 715, endPoint y: 426, distance: 75.2
click at [715, 426] on div at bounding box center [839, 345] width 538 height 358
checkbox input "true"
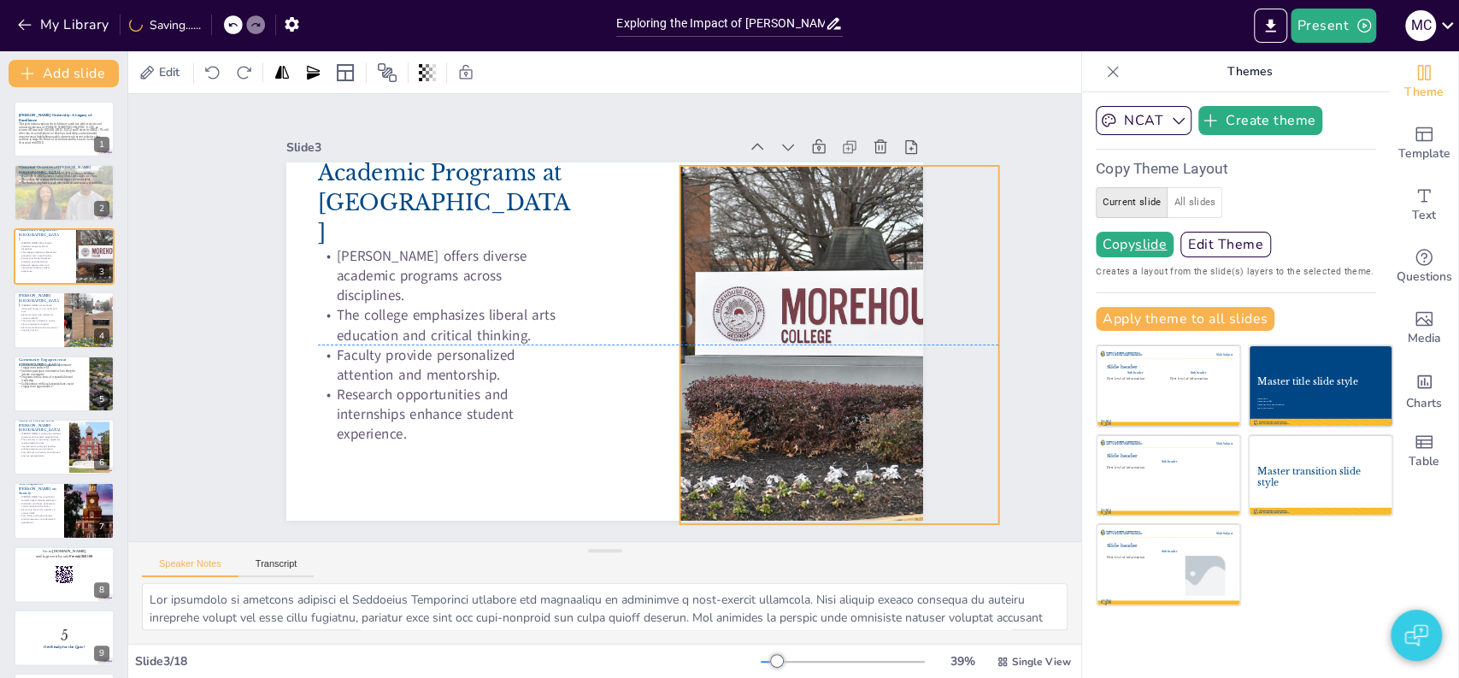
checkbox input "true"
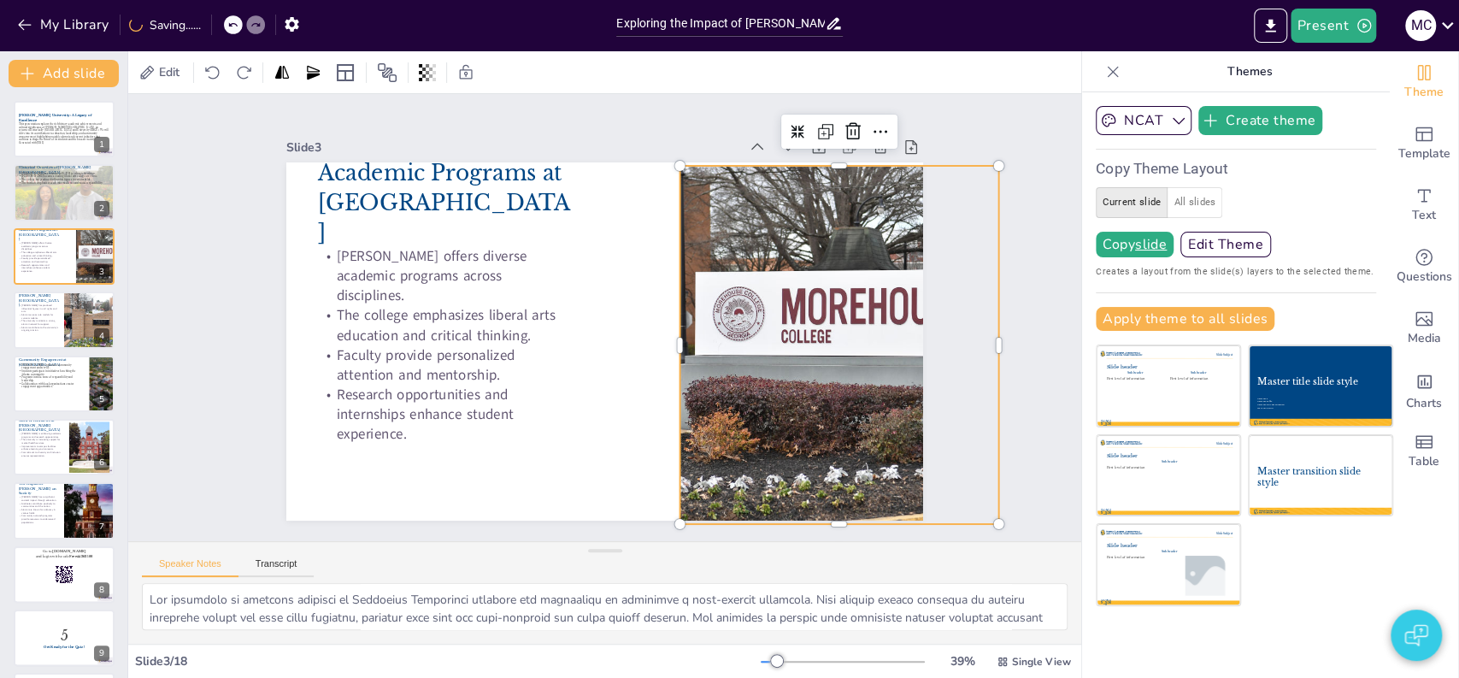
checkbox input "true"
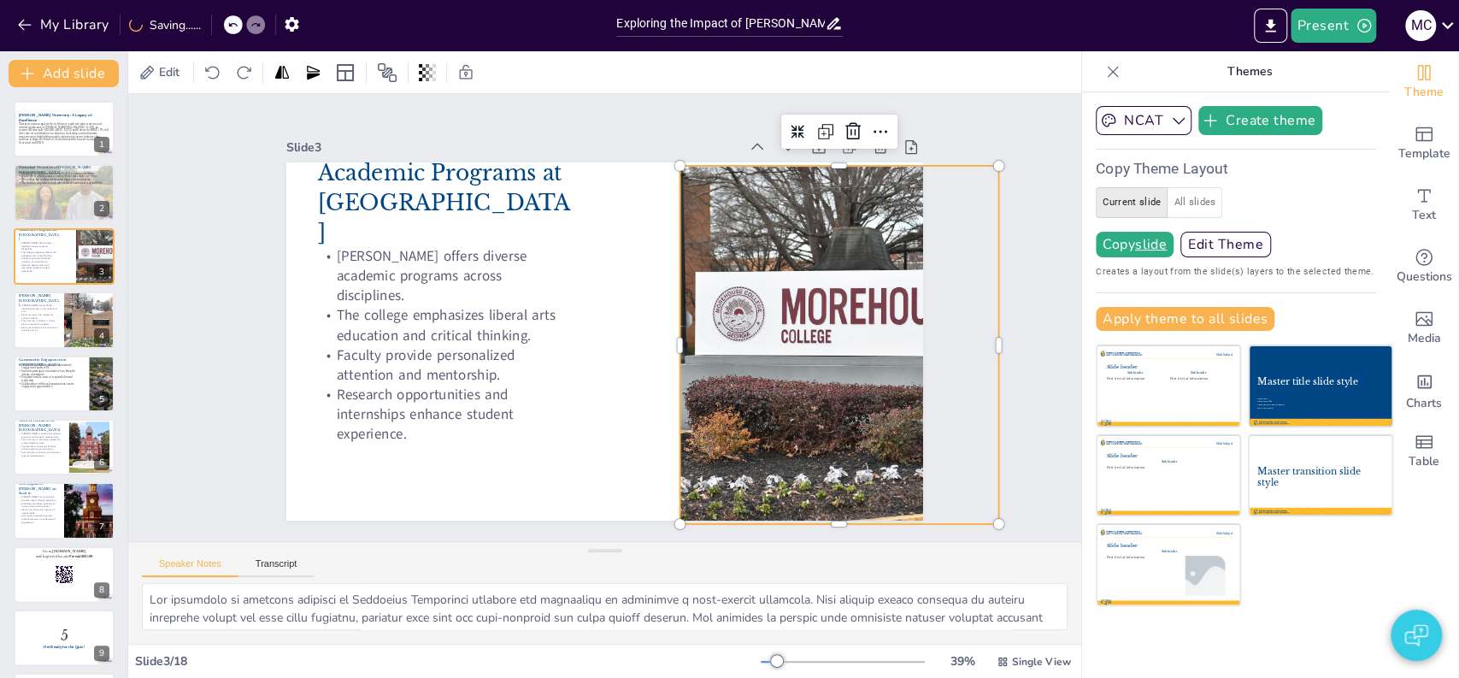
checkbox input "true"
click at [600, 115] on div "Slide 1 [PERSON_NAME] University: A Legacy of Excellence This presentation expl…" at bounding box center [604, 318] width 637 height 406
checkbox input "true"
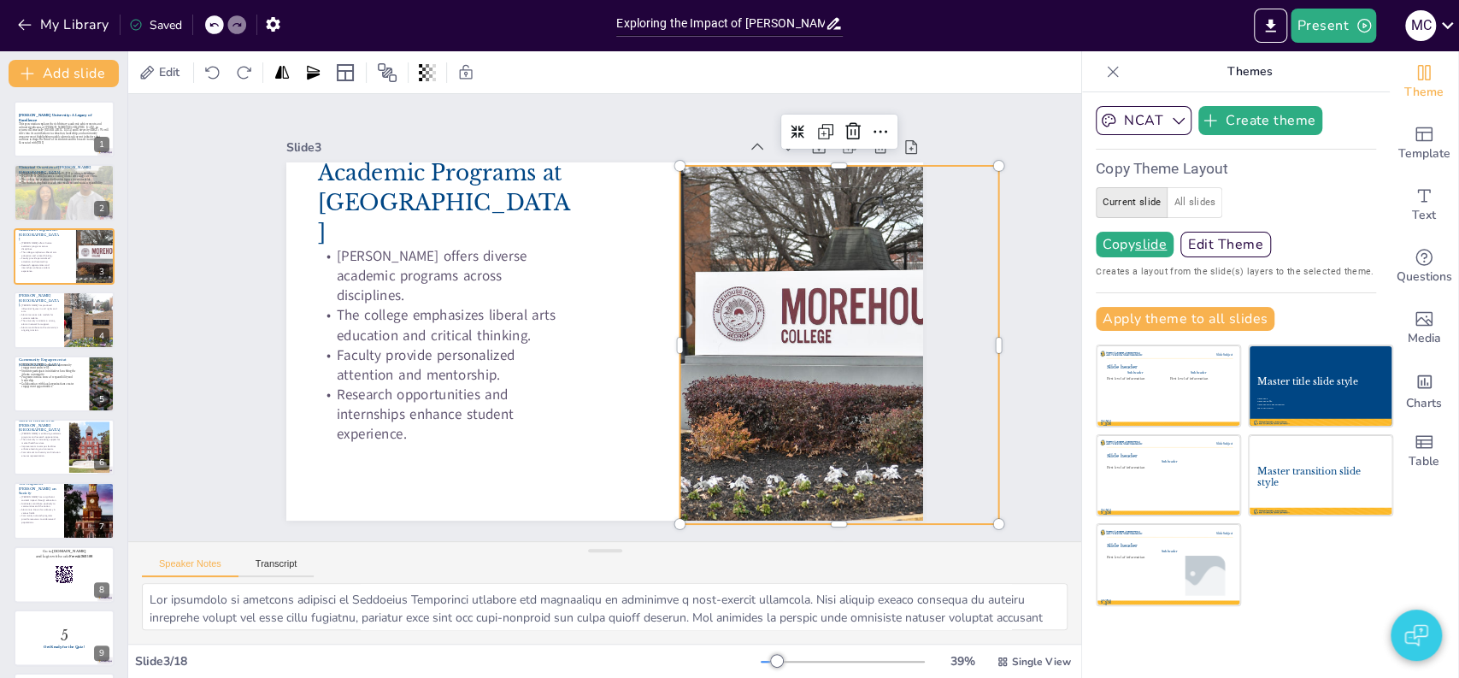
checkbox input "true"
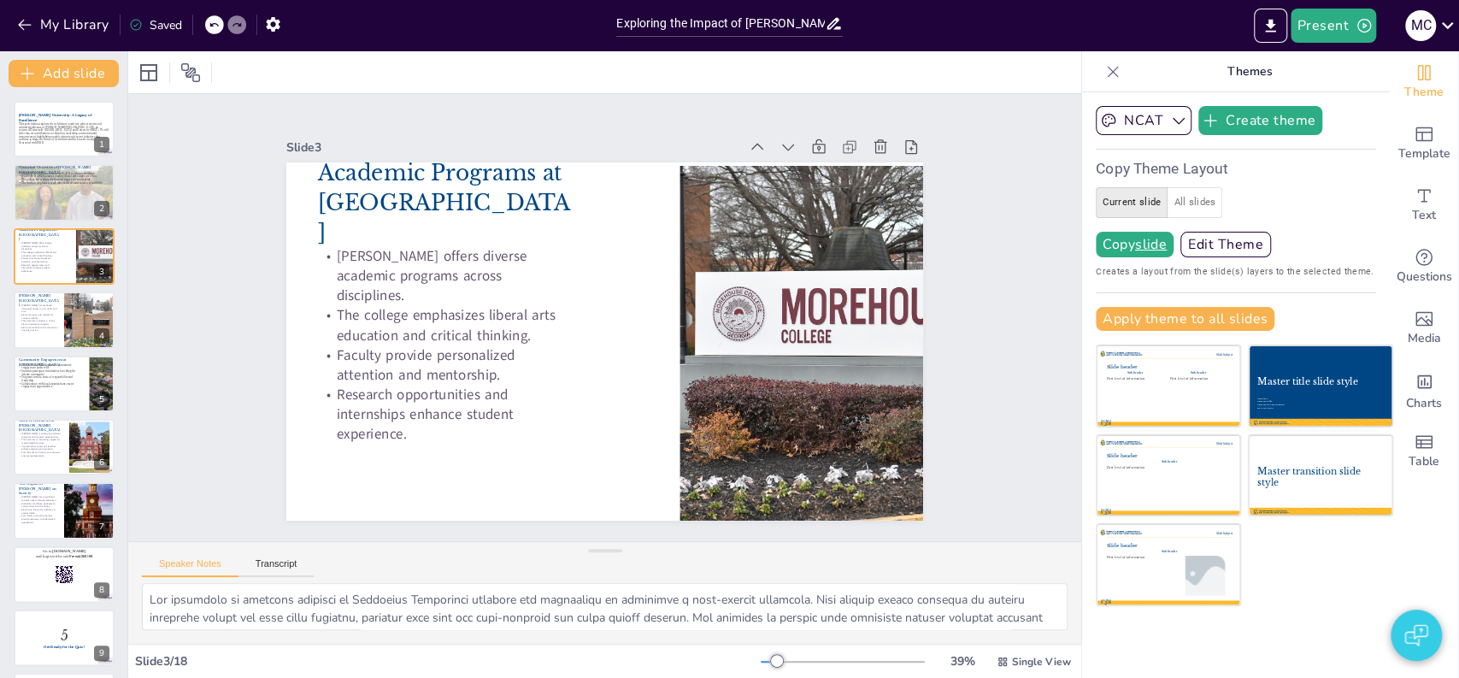
checkbox input "true"
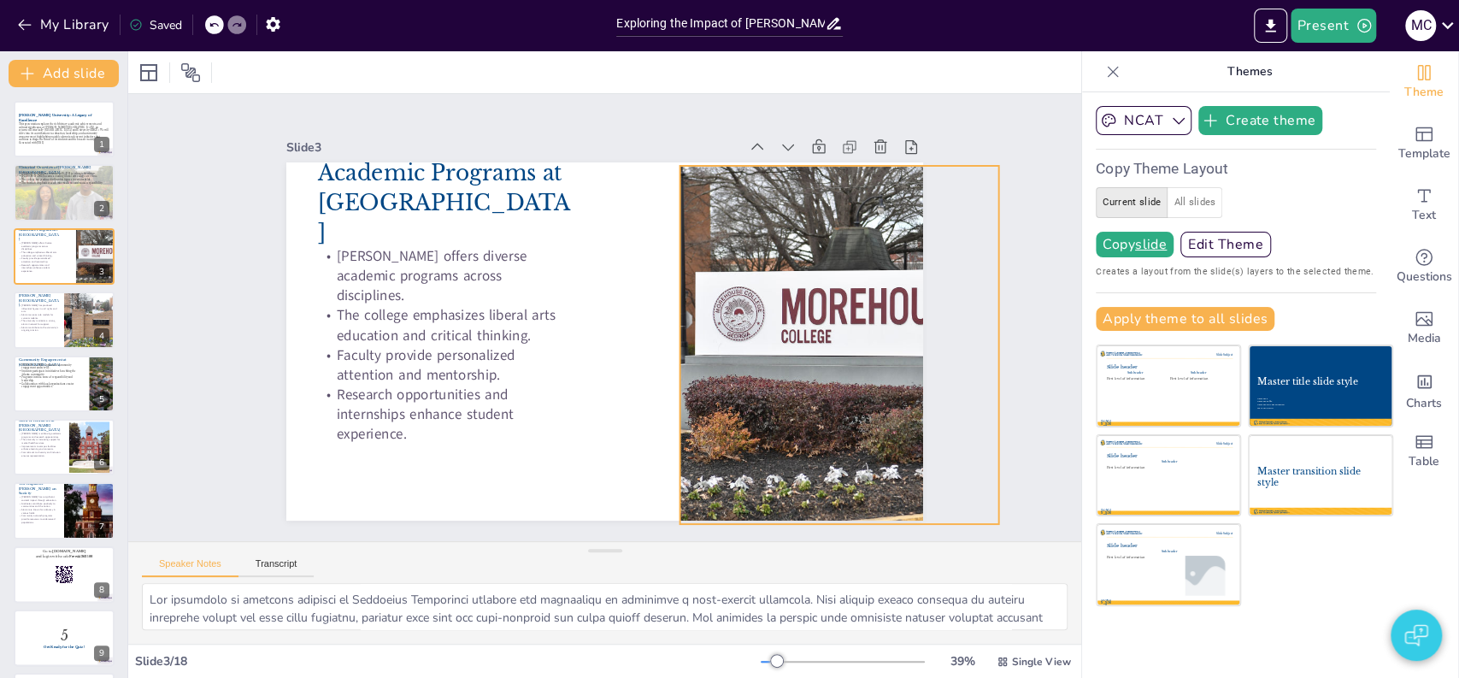
checkbox input "true"
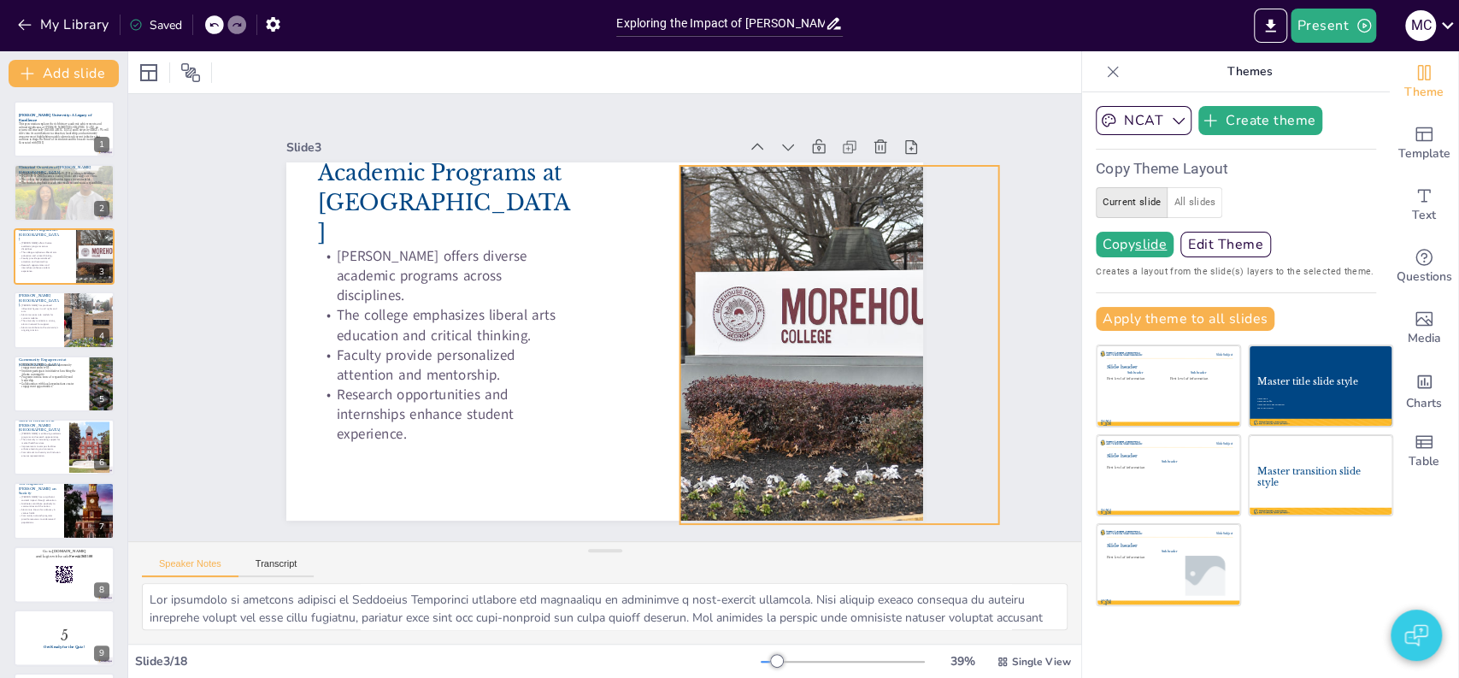
checkbox input "true"
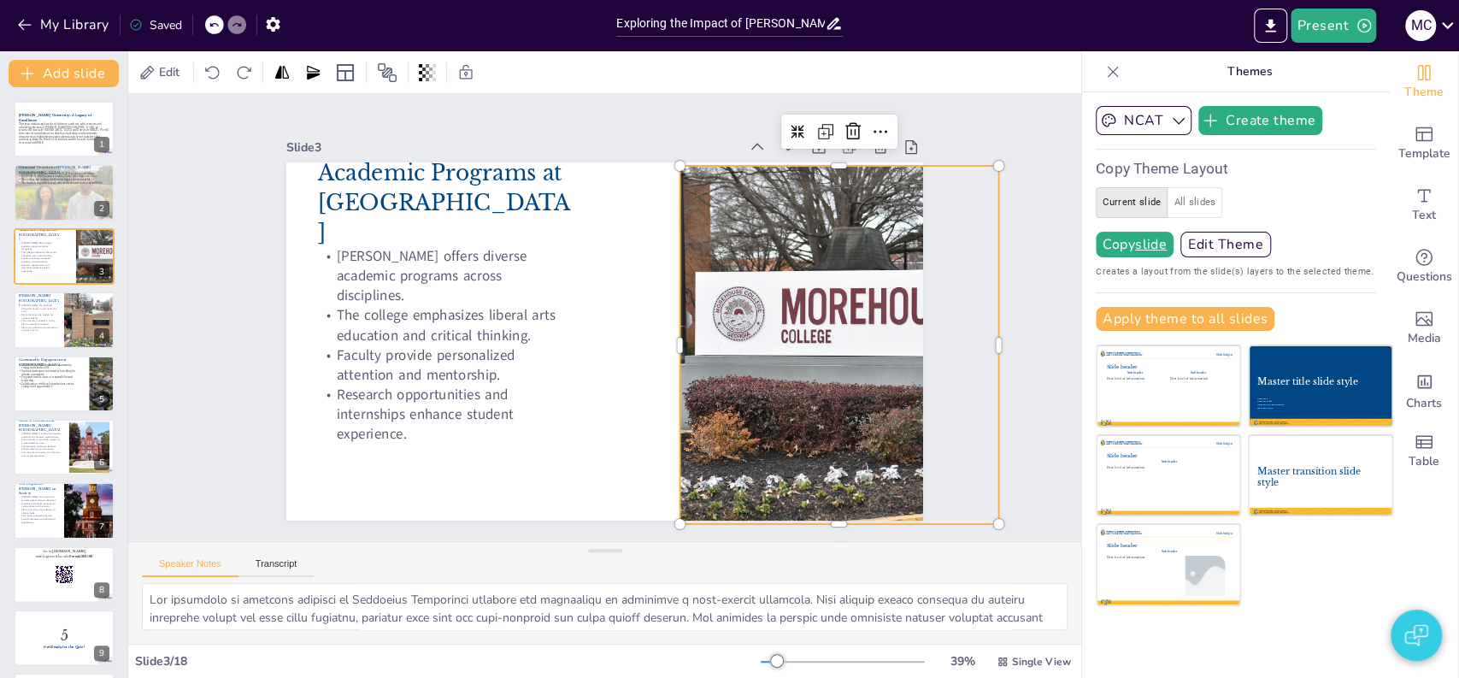
click at [868, 364] on div at bounding box center [839, 345] width 538 height 358
checkbox input "true"
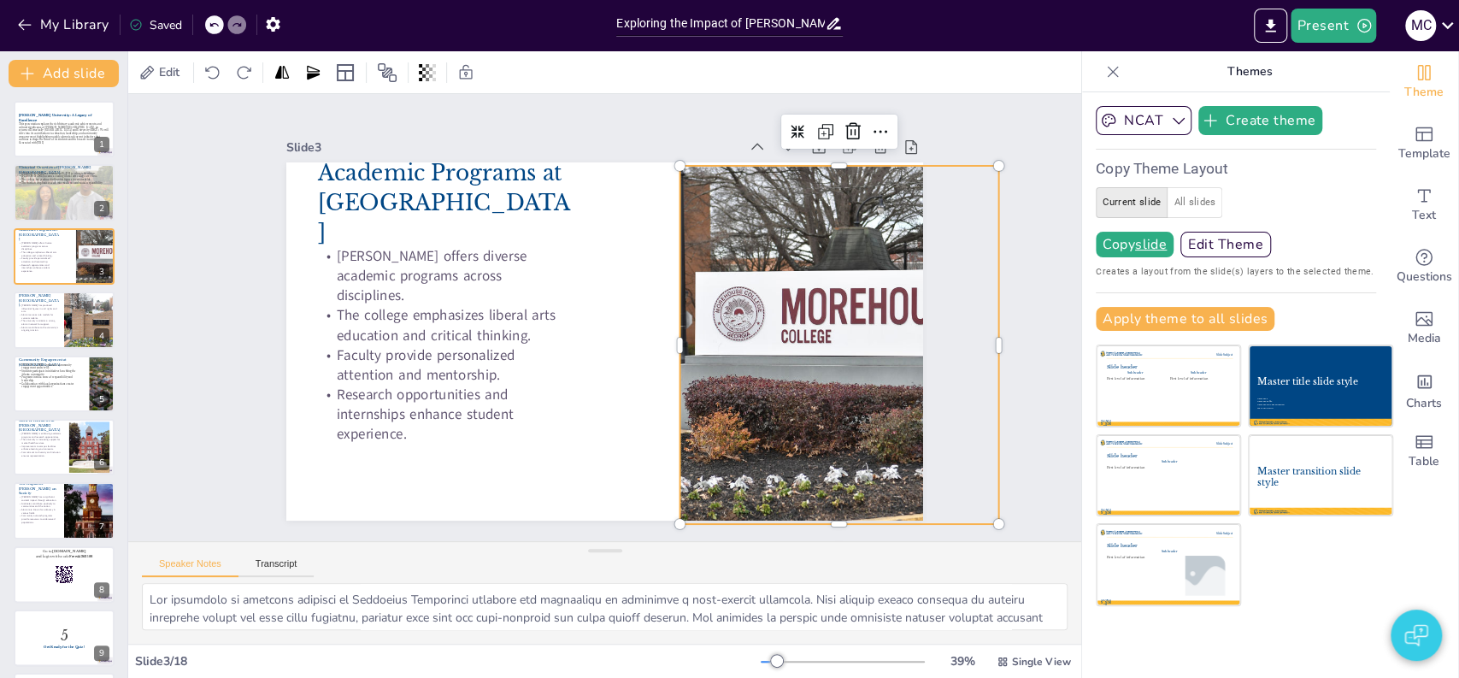
checkbox input "true"
click at [868, 315] on div at bounding box center [839, 345] width 538 height 358
checkbox input "true"
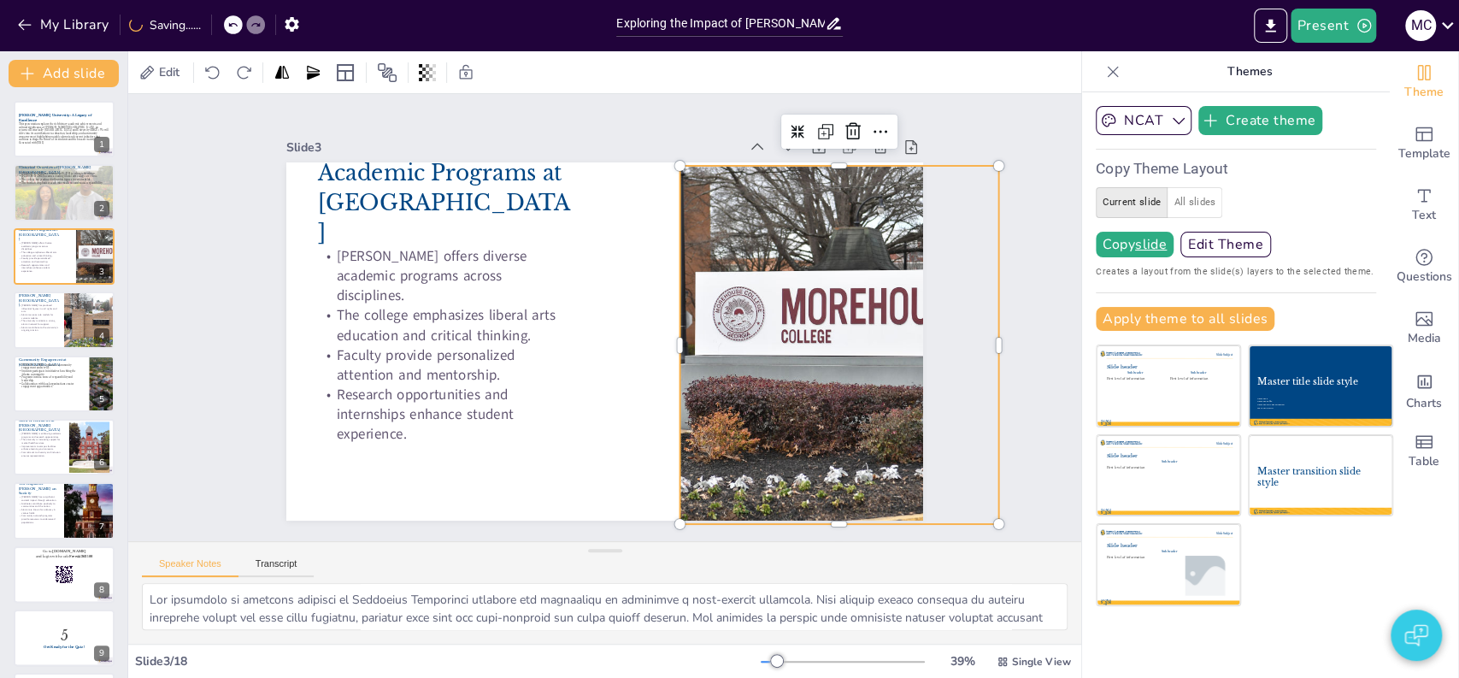
checkbox input "true"
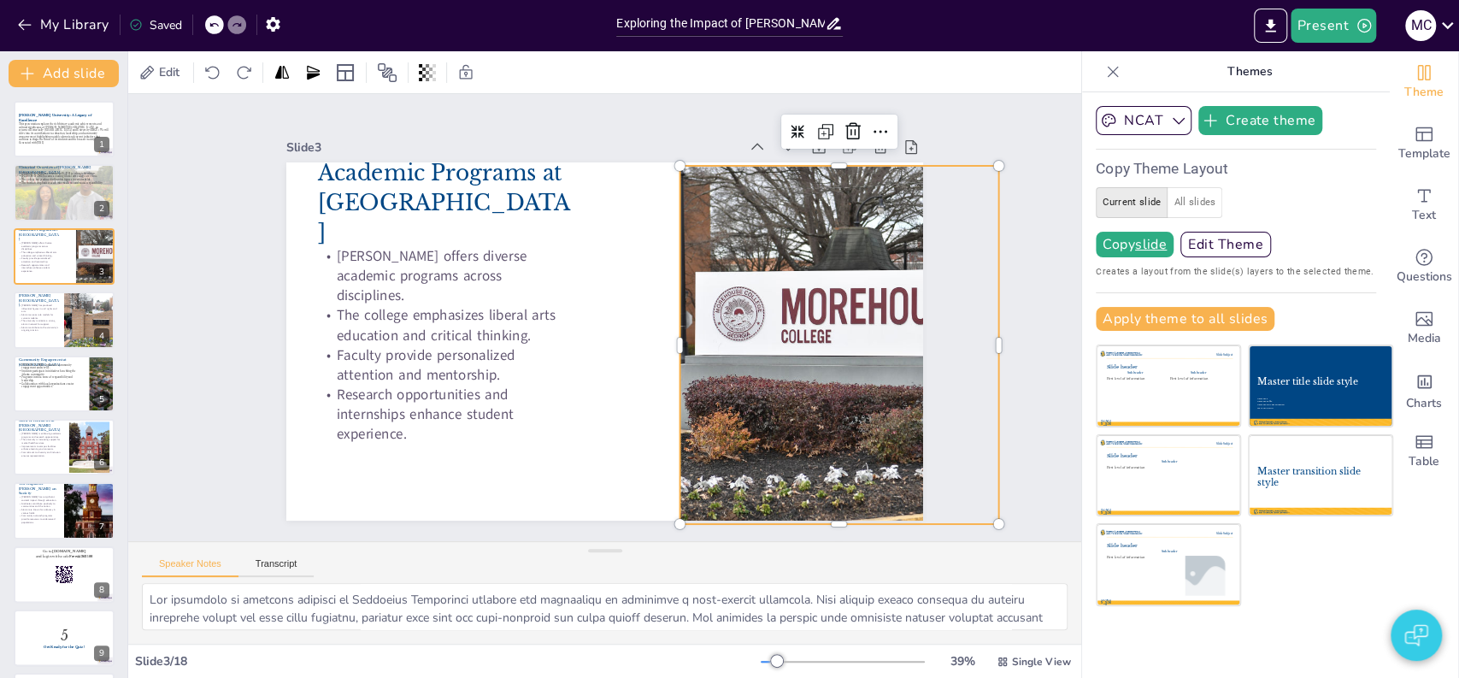
checkbox input "true"
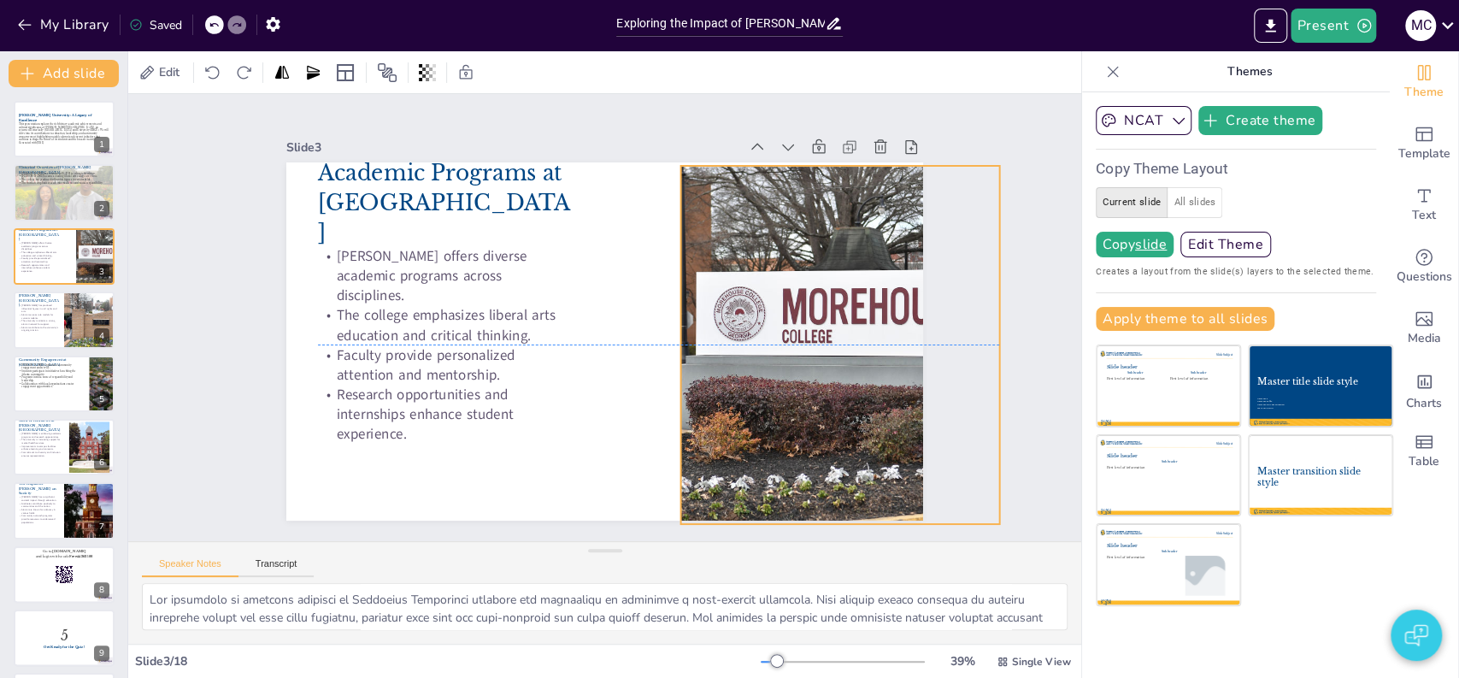
checkbox input "true"
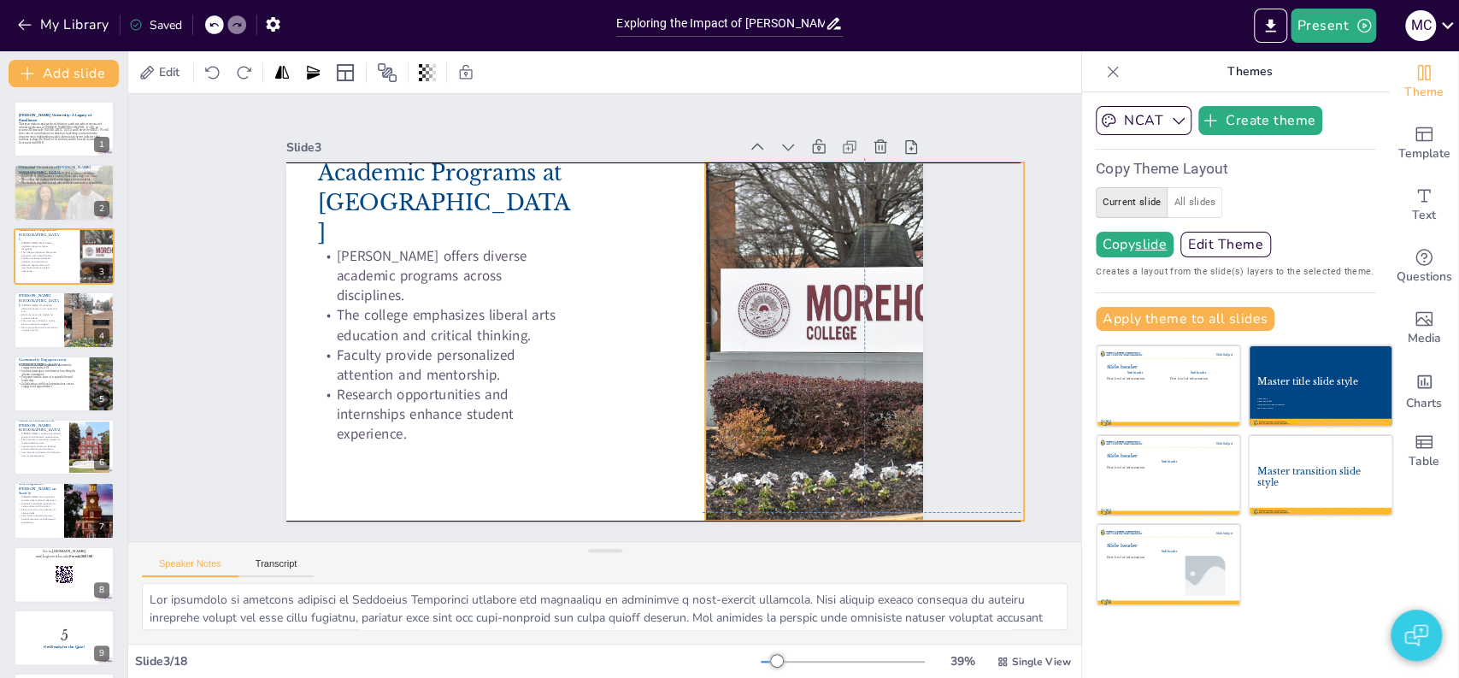
drag, startPoint x: 776, startPoint y: 226, endPoint x: 798, endPoint y: 218, distance: 23.5
click at [798, 218] on div at bounding box center [864, 341] width 538 height 358
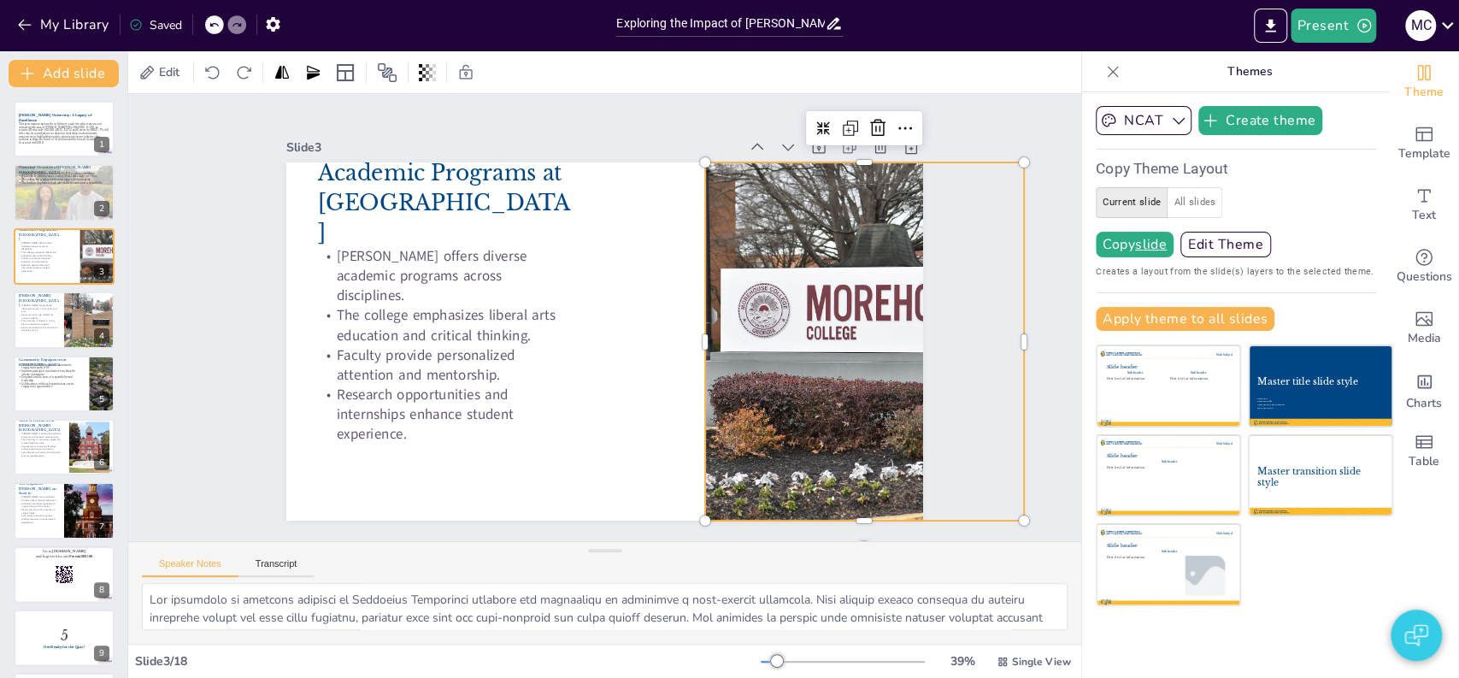
click at [212, 279] on div "Slide 1 [PERSON_NAME] University: A Legacy of Excellence This presentation expl…" at bounding box center [604, 317] width 953 height 447
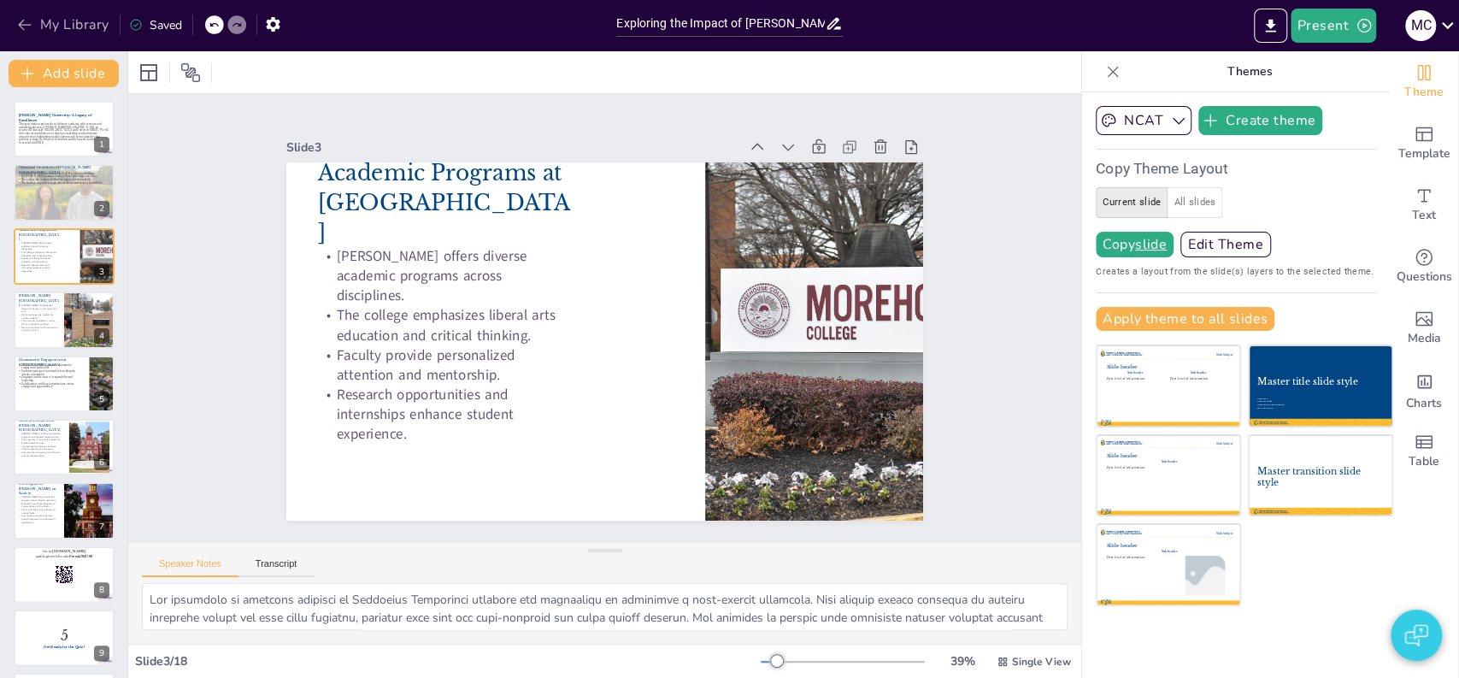
click at [72, 28] on button "My Library" at bounding box center [64, 24] width 103 height 27
